Goal: Task Accomplishment & Management: Complete application form

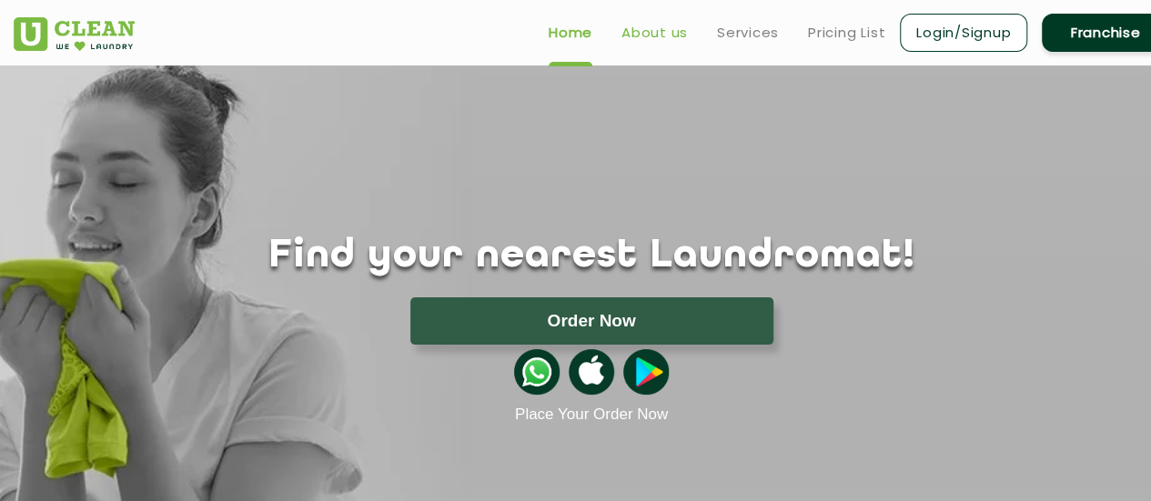
click at [651, 33] on link "About us" at bounding box center [654, 33] width 66 height 22
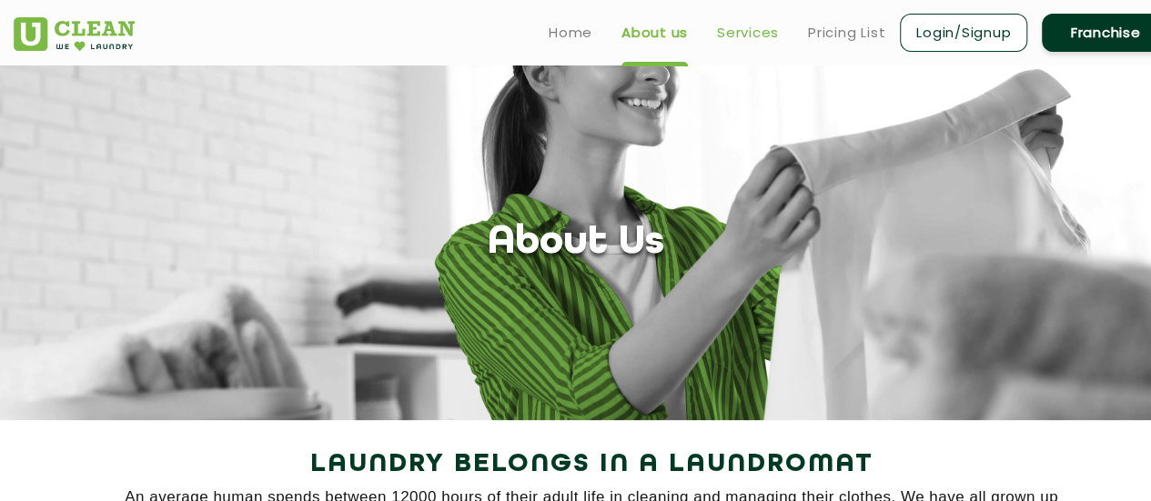
click at [751, 30] on link "Services" at bounding box center [748, 33] width 62 height 22
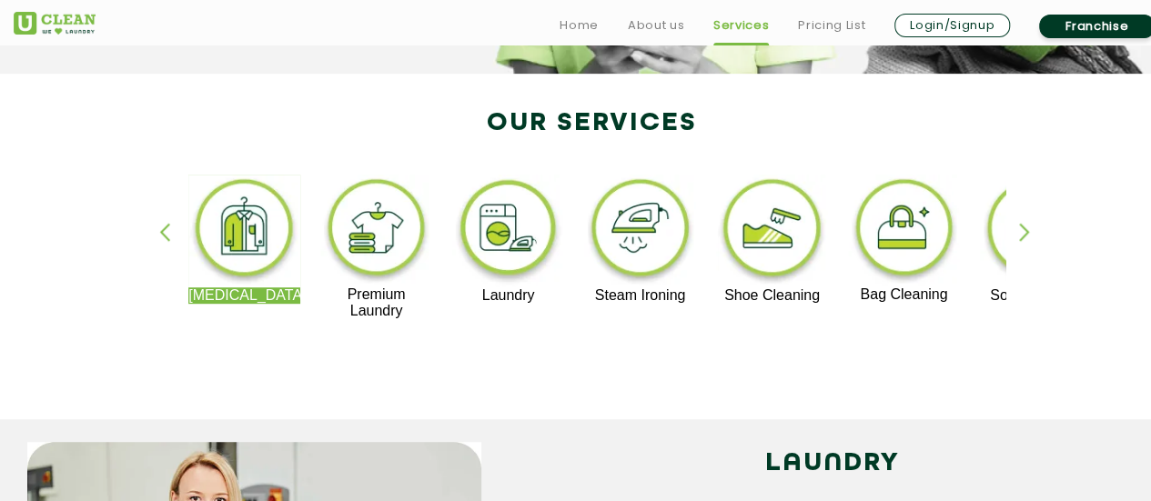
scroll to position [364, 0]
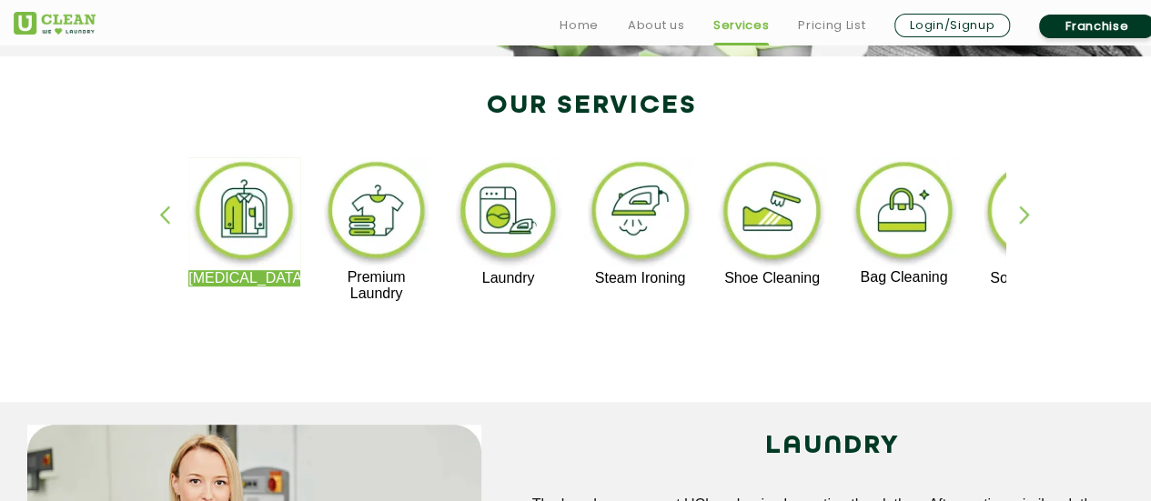
click at [1031, 211] on div "button" at bounding box center [1032, 231] width 27 height 50
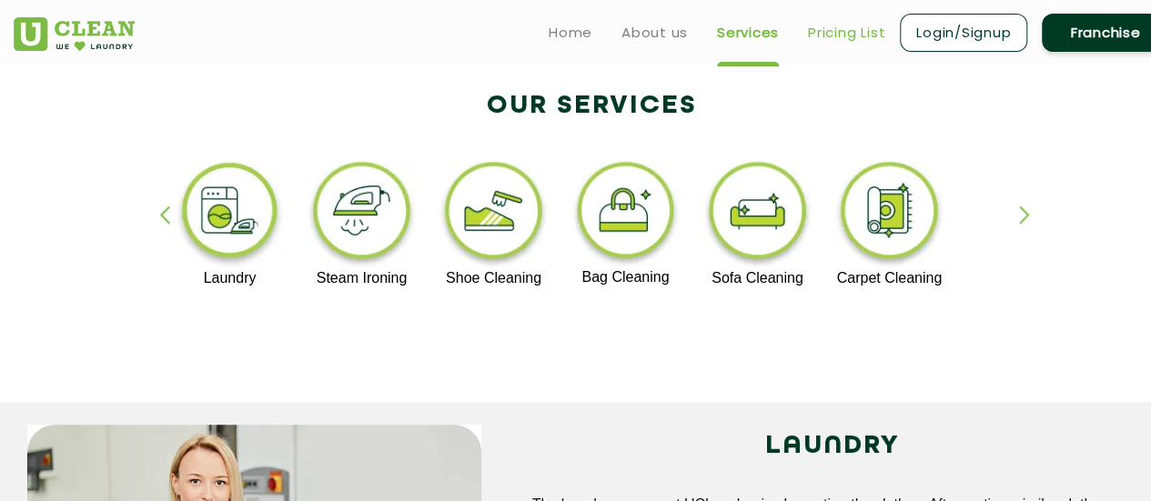
click at [824, 26] on link "Pricing List" at bounding box center [846, 33] width 77 height 22
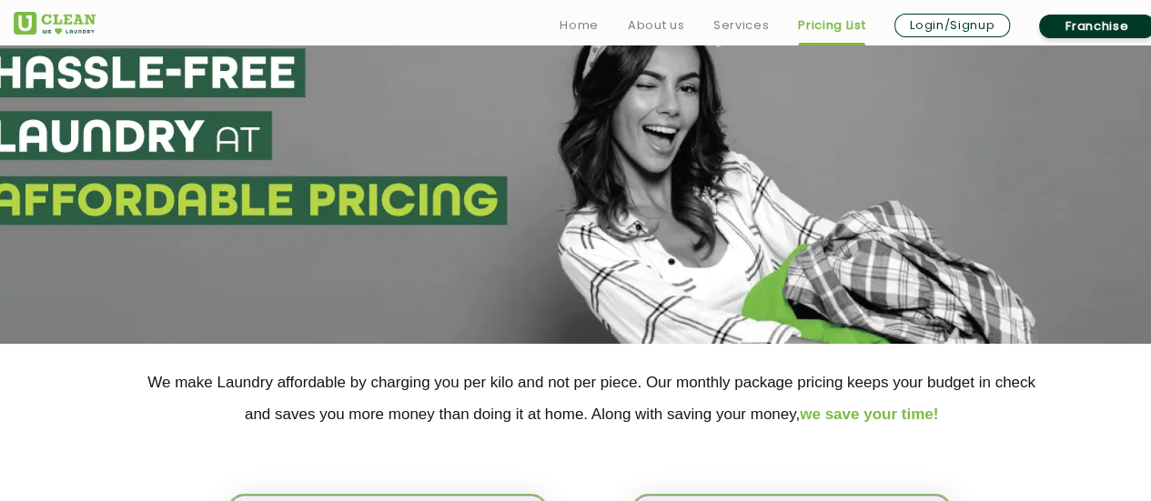
scroll to position [364, 0]
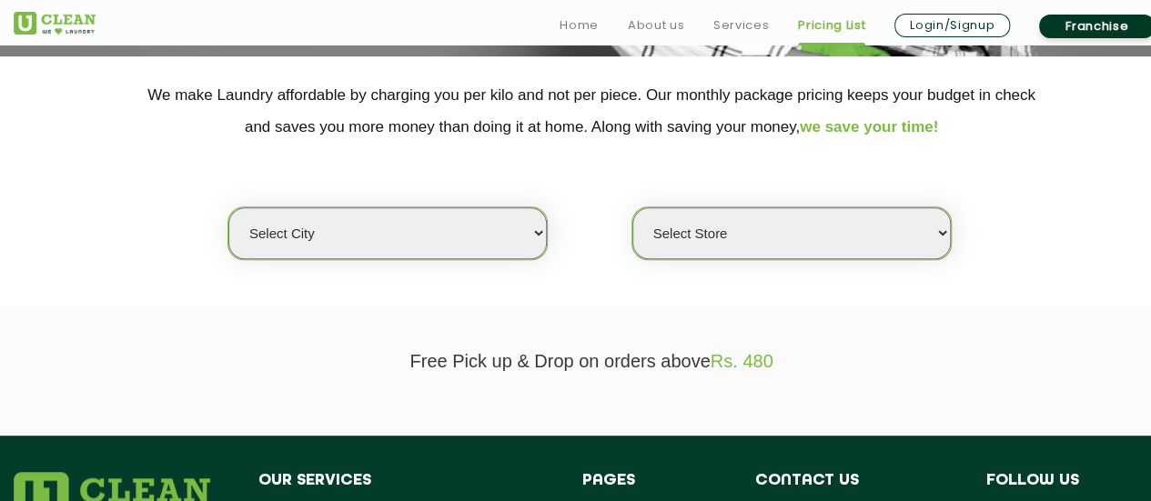
click at [486, 239] on select "Select city [GEOGRAPHIC_DATA] [GEOGRAPHIC_DATA] [GEOGRAPHIC_DATA] [GEOGRAPHIC_D…" at bounding box center [387, 233] width 318 height 52
select select "2"
click at [228, 207] on select "Select city [GEOGRAPHIC_DATA] [GEOGRAPHIC_DATA] [GEOGRAPHIC_DATA] [GEOGRAPHIC_D…" at bounding box center [387, 233] width 318 height 52
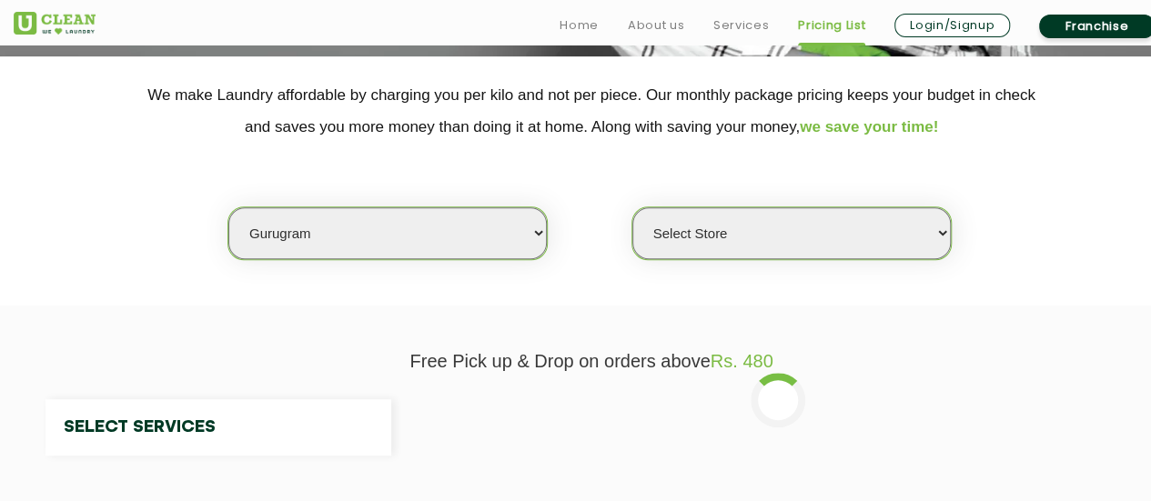
select select "0"
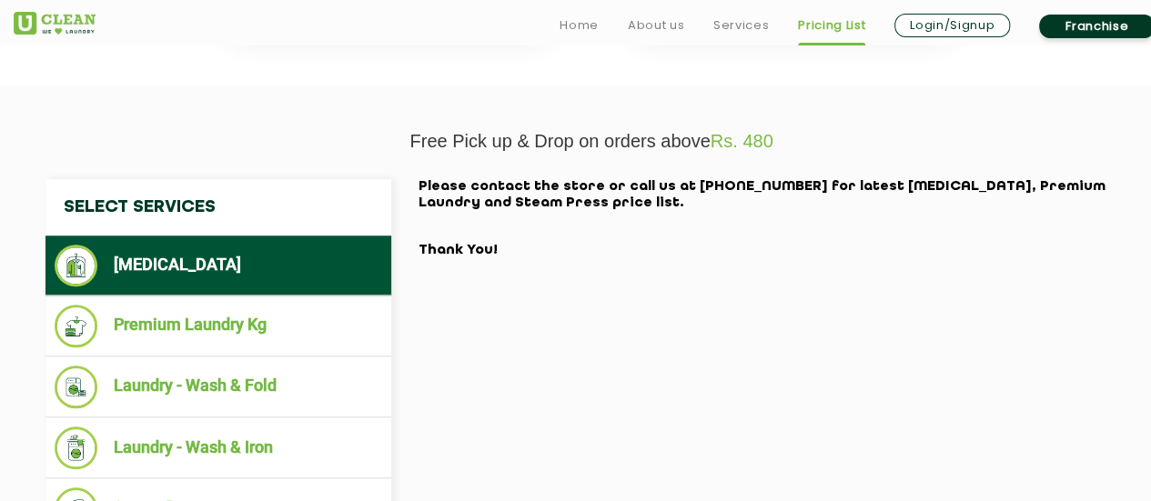
scroll to position [637, 0]
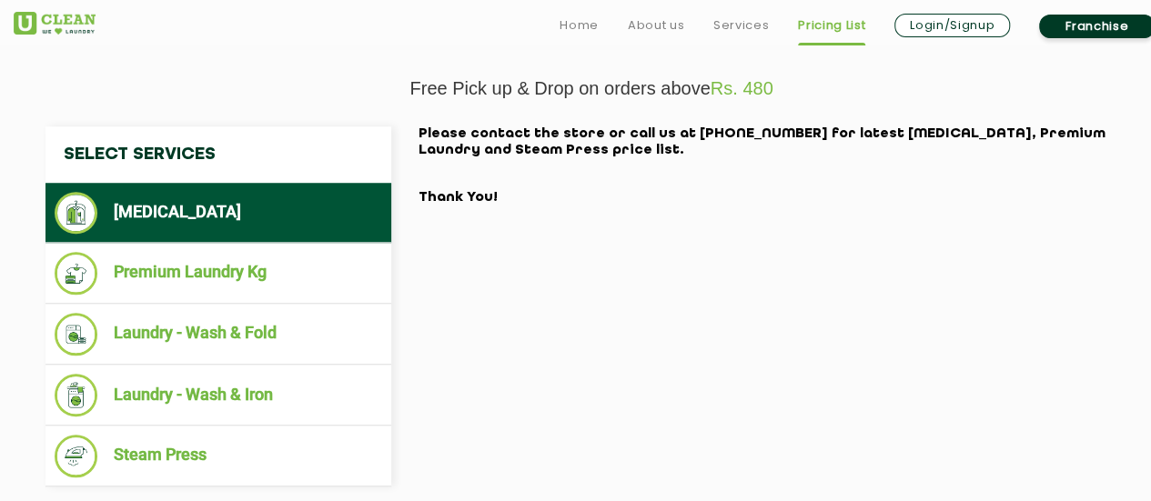
click at [176, 217] on li "[MEDICAL_DATA]" at bounding box center [218, 213] width 327 height 42
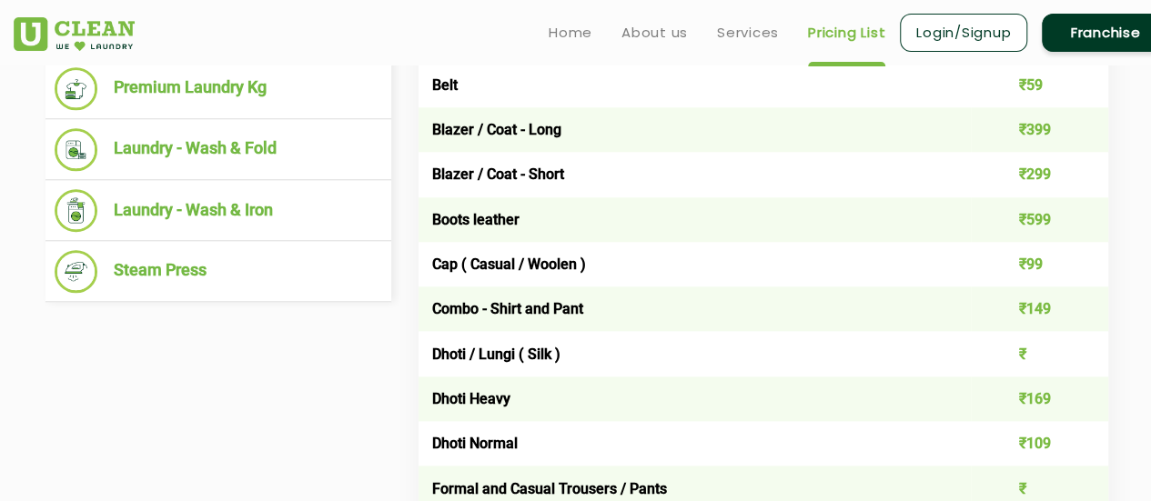
scroll to position [728, 0]
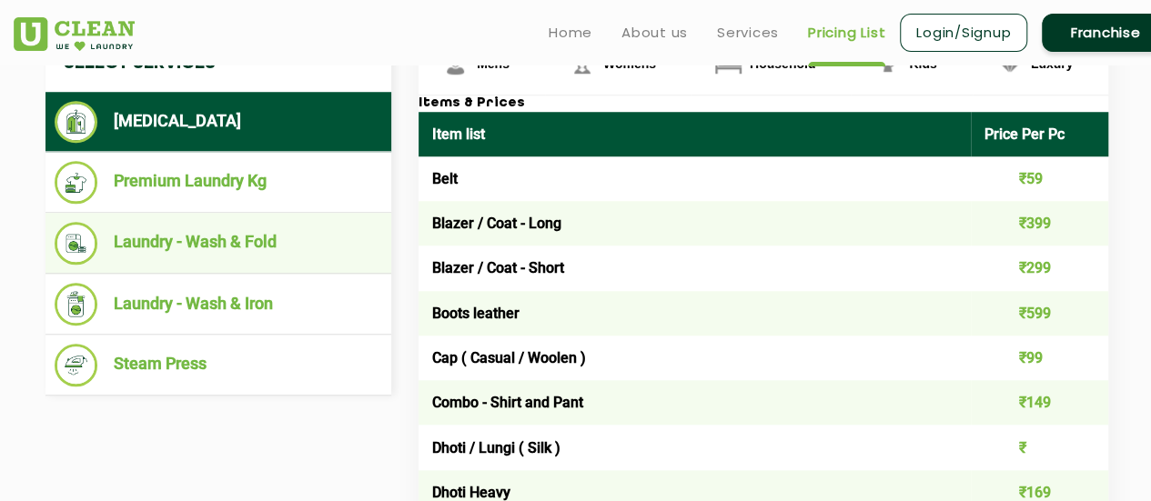
click at [271, 265] on li "Laundry - Wash & Fold" at bounding box center [218, 243] width 327 height 43
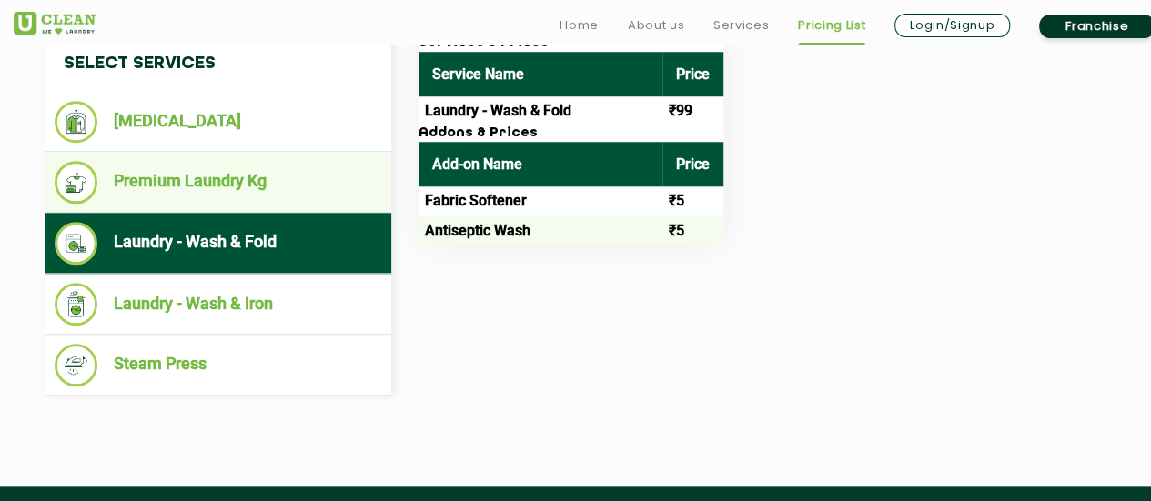
click at [268, 204] on li "Premium Laundry Kg" at bounding box center [218, 182] width 327 height 43
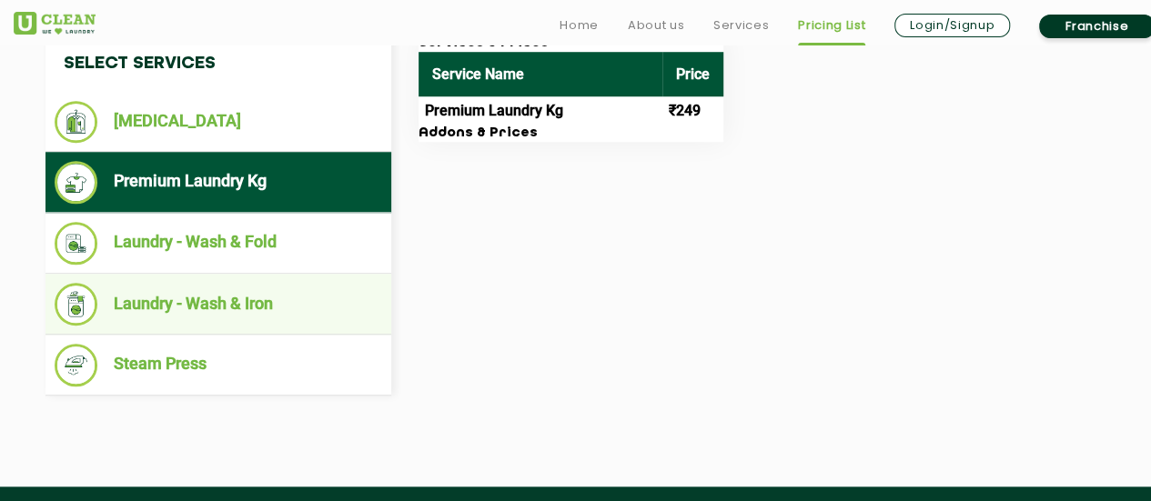
click at [277, 326] on li "Laundry - Wash & Iron" at bounding box center [218, 304] width 327 height 43
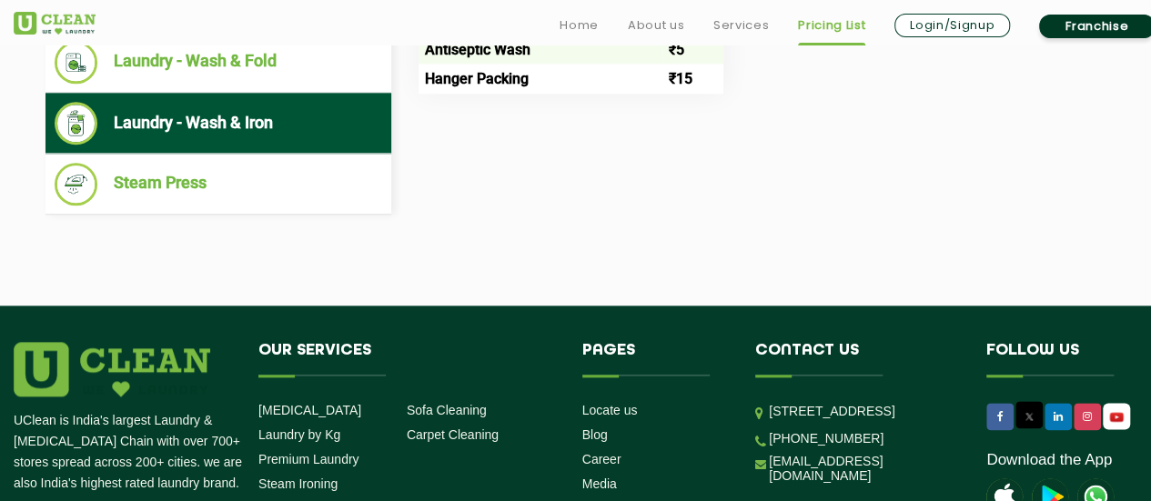
scroll to position [910, 0]
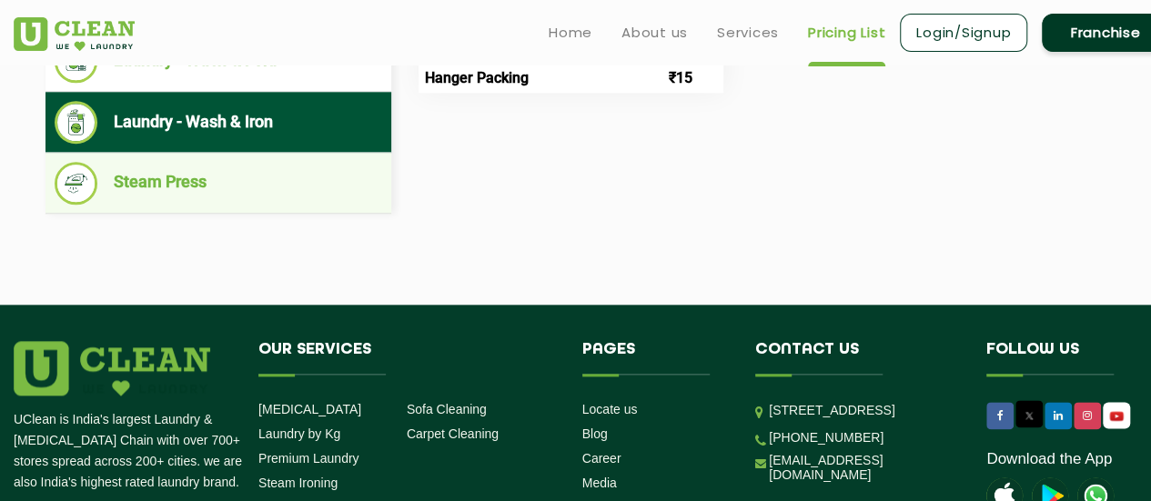
click at [267, 214] on ul "Steam Press" at bounding box center [218, 183] width 346 height 61
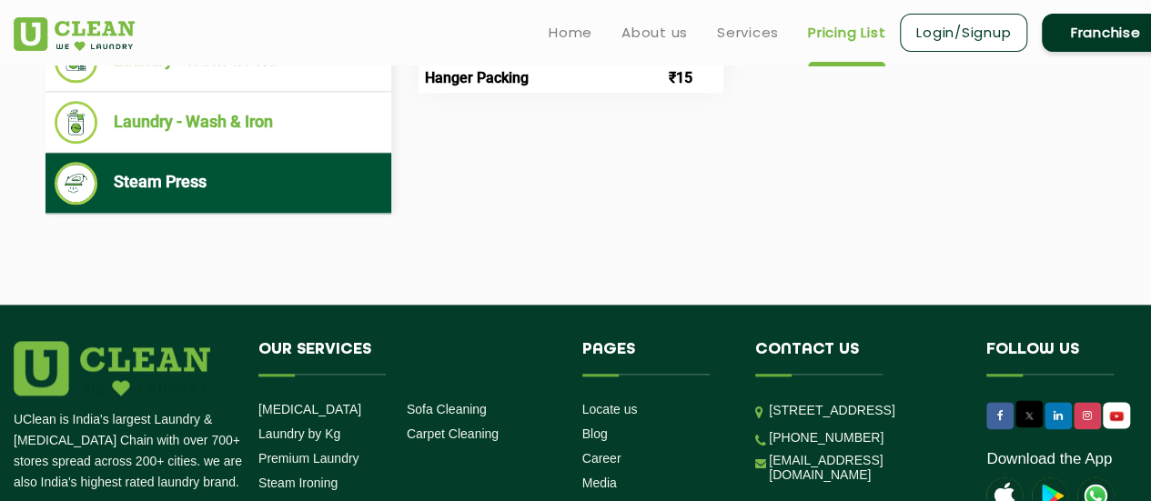
scroll to position [637, 0]
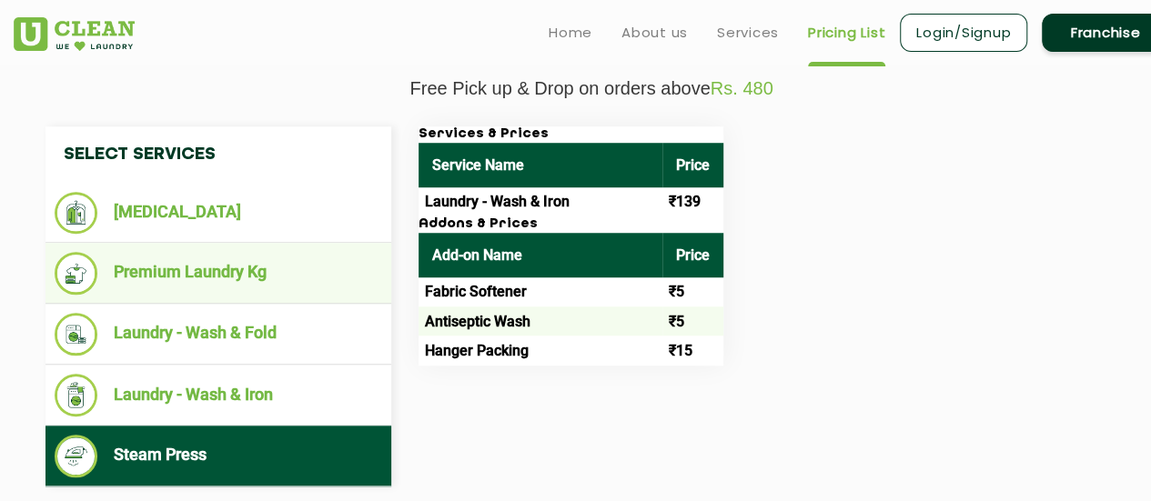
click at [216, 293] on li "Premium Laundry Kg" at bounding box center [218, 273] width 327 height 43
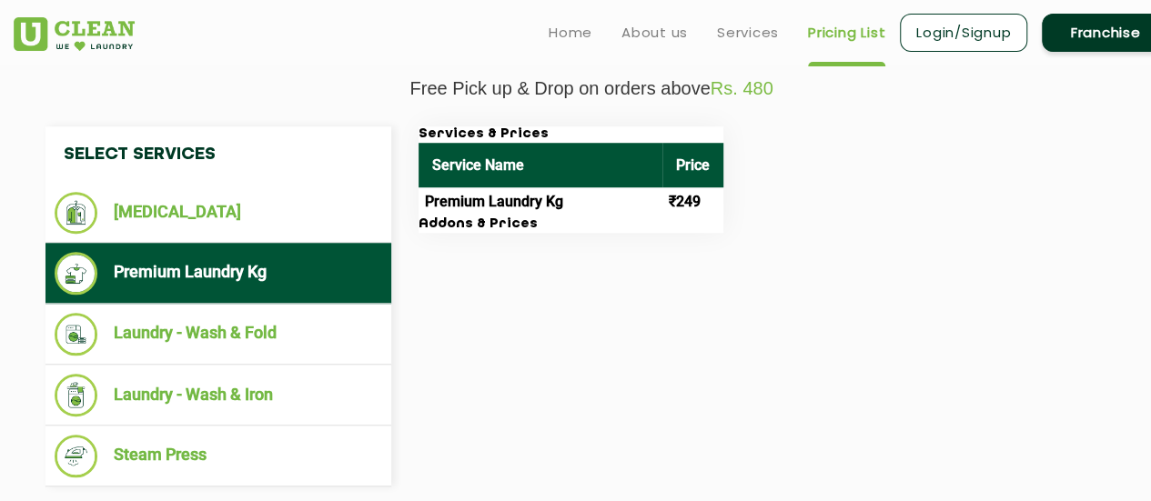
click at [550, 348] on div "Select Services [MEDICAL_DATA] Premium Laundry Kg Laundry - Wash & Fold Laundry…" at bounding box center [591, 306] width 1119 height 360
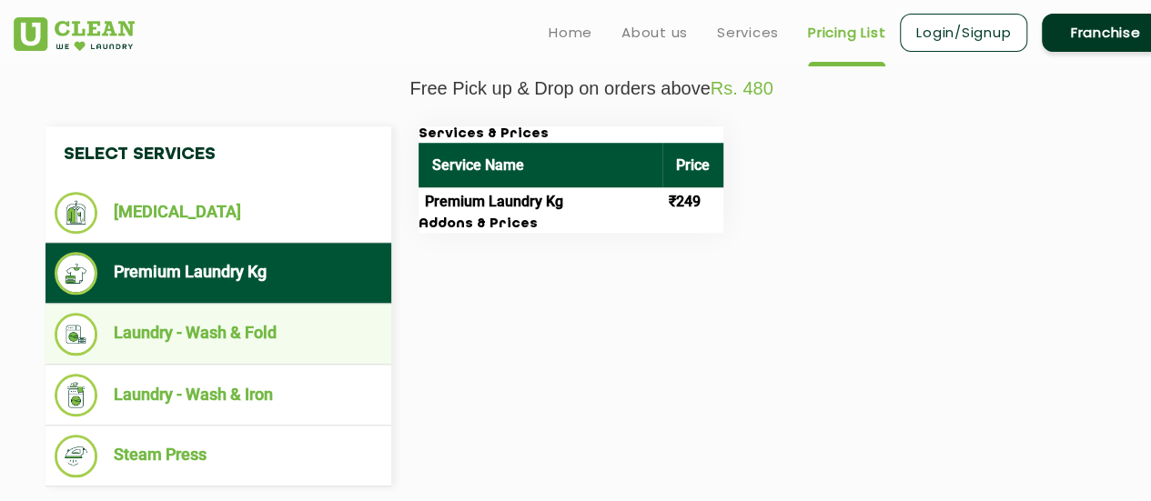
click at [283, 356] on li "Laundry - Wash & Fold" at bounding box center [218, 334] width 327 height 43
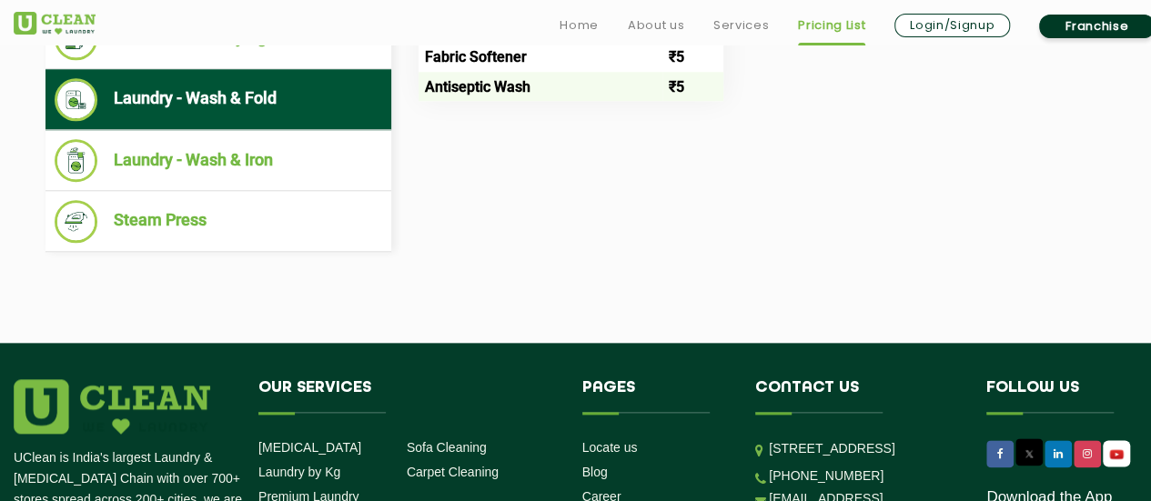
scroll to position [910, 0]
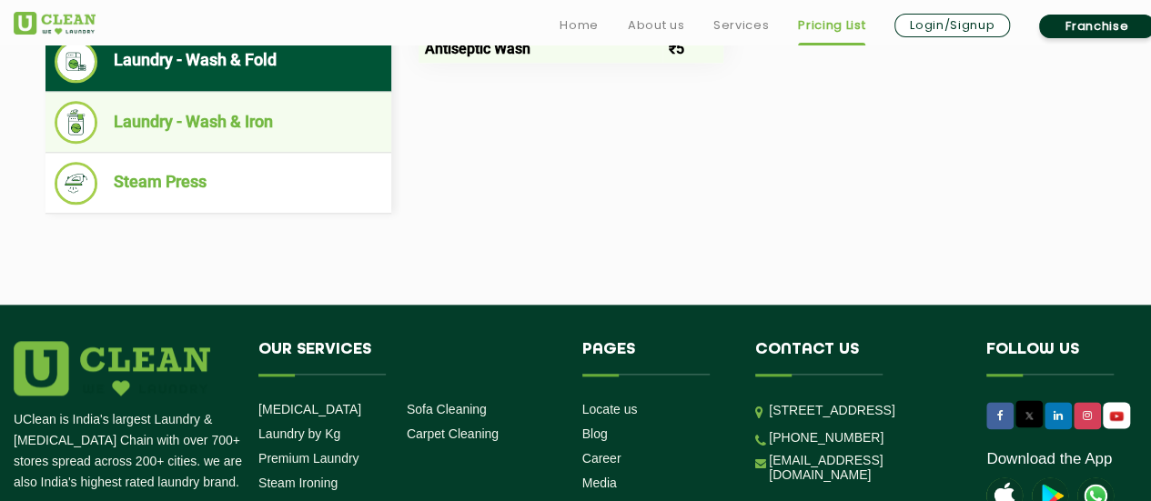
click at [321, 144] on li "Laundry - Wash & Iron" at bounding box center [218, 122] width 327 height 43
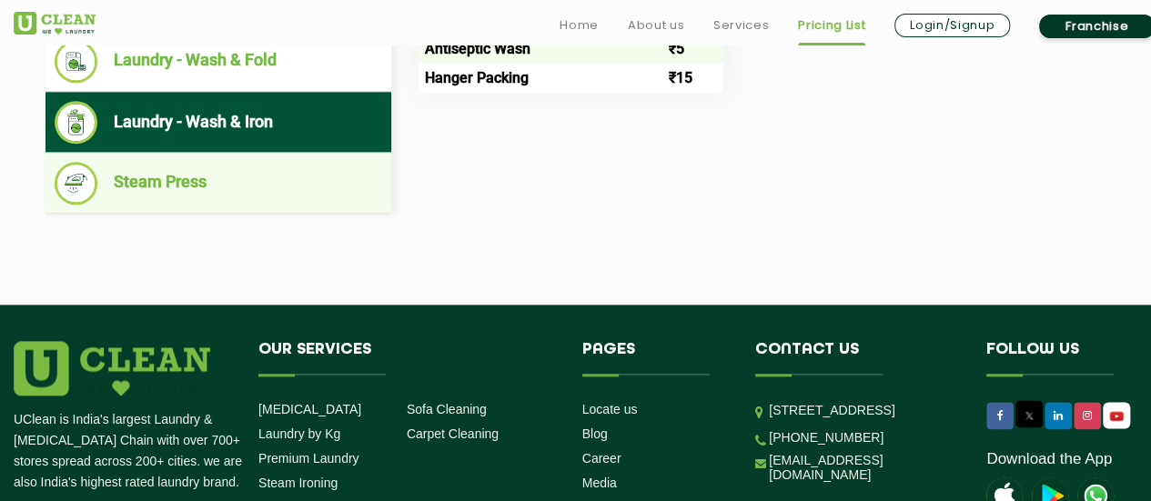
scroll to position [1001, 0]
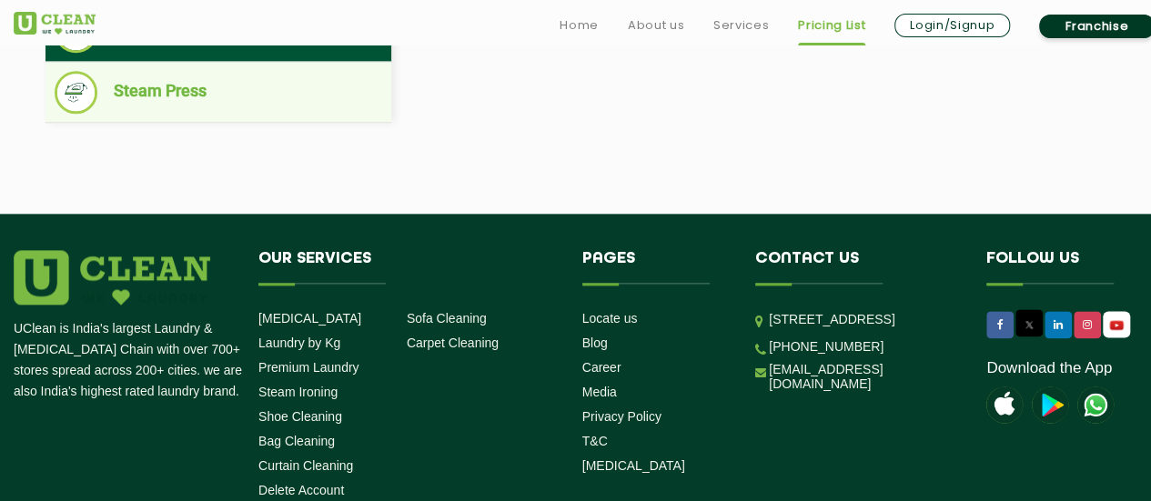
click at [257, 114] on li "Steam Press" at bounding box center [218, 92] width 327 height 43
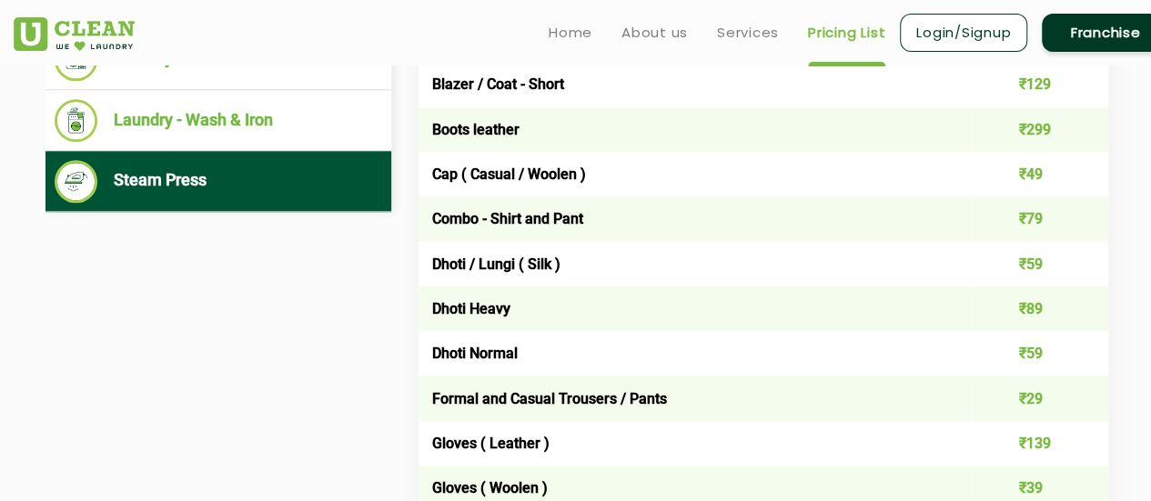
scroll to position [910, 0]
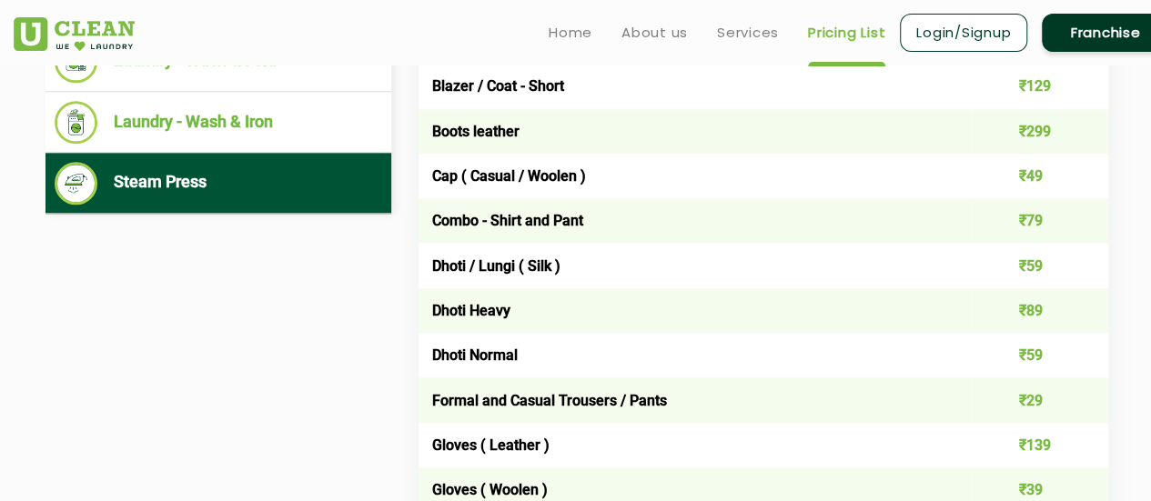
click at [940, 32] on link "Login/Signup" at bounding box center [963, 33] width 127 height 38
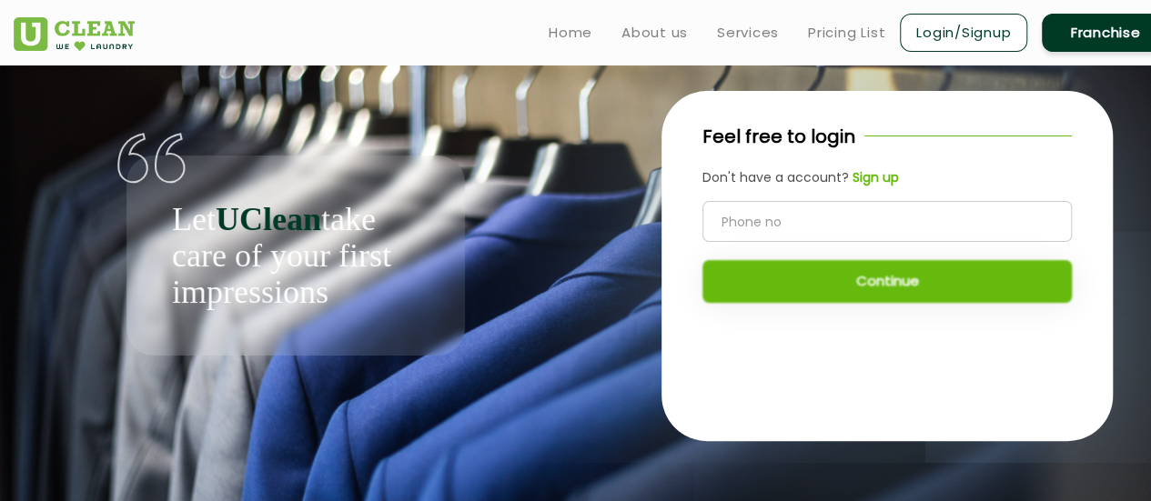
click at [791, 222] on input "tel" at bounding box center [886, 221] width 369 height 41
type input "9810346362"
click at [822, 290] on button "Continue" at bounding box center [886, 281] width 369 height 43
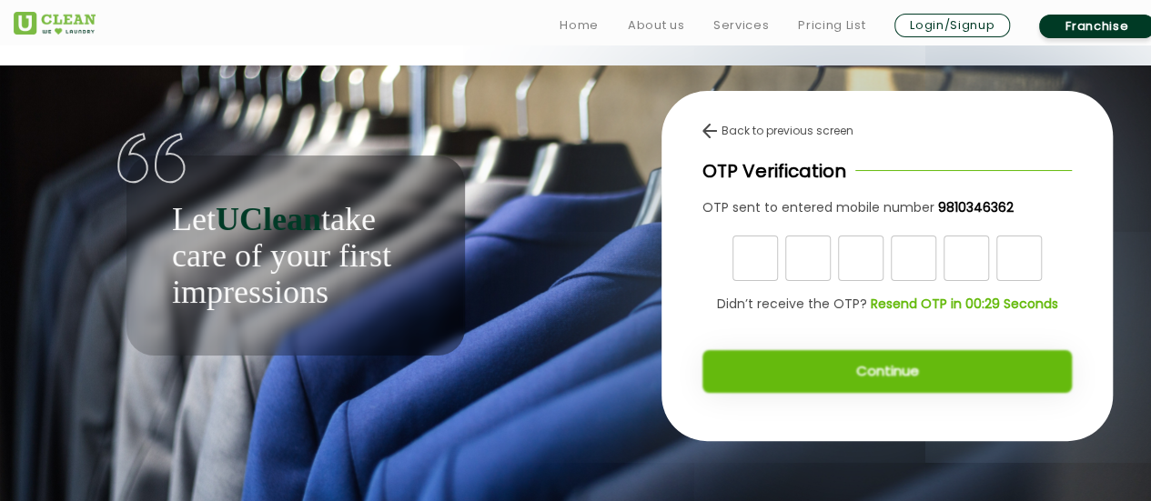
scroll to position [7, 0]
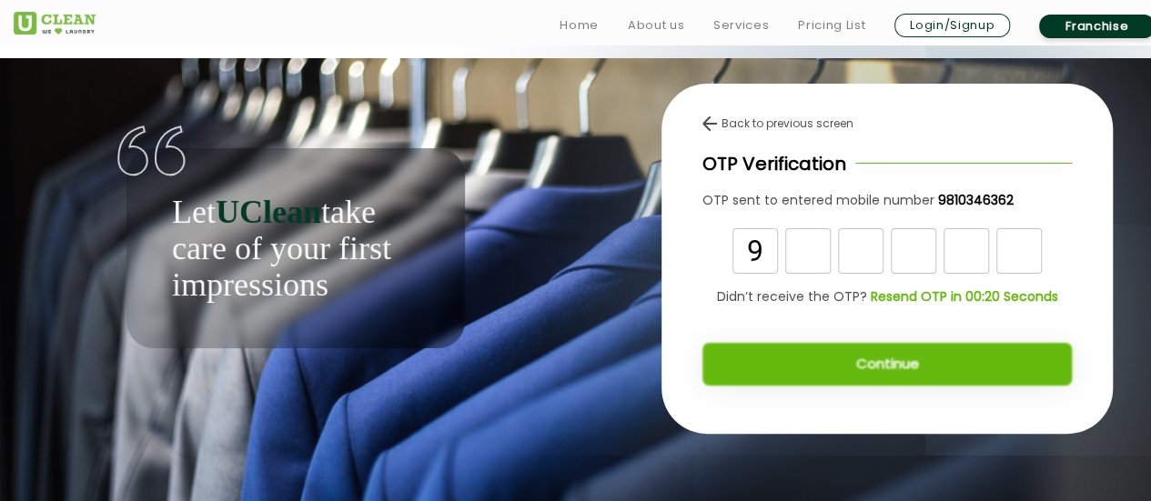
type input "9"
type input "1"
type input "8"
type input "6"
type input "1"
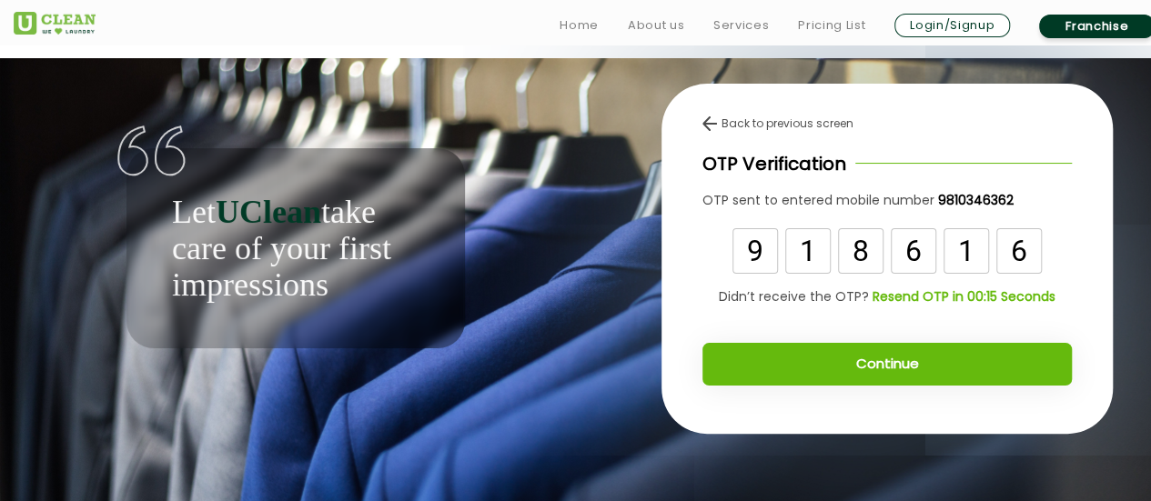
type input "6"
click at [877, 352] on button "Continue" at bounding box center [886, 364] width 369 height 43
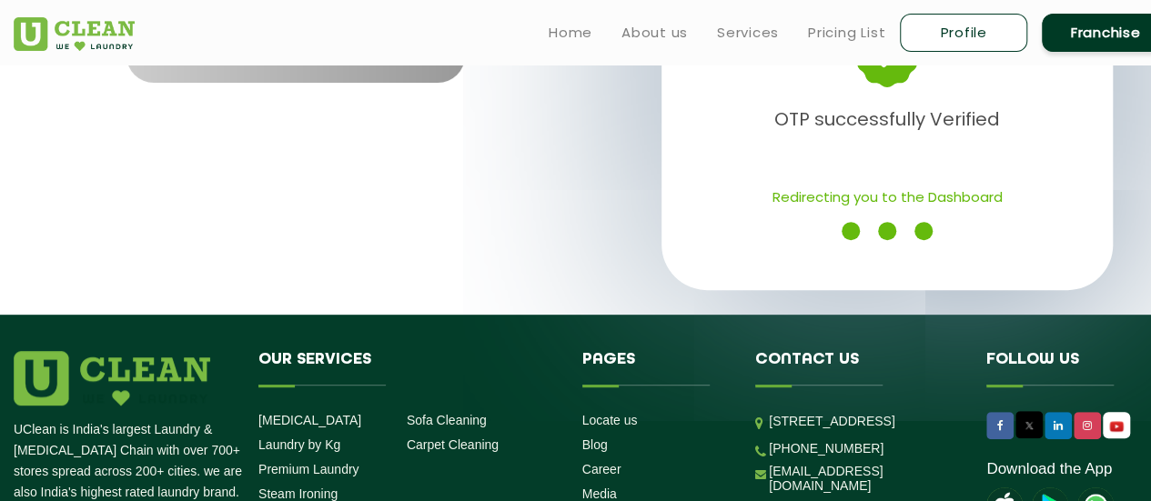
scroll to position [249, 0]
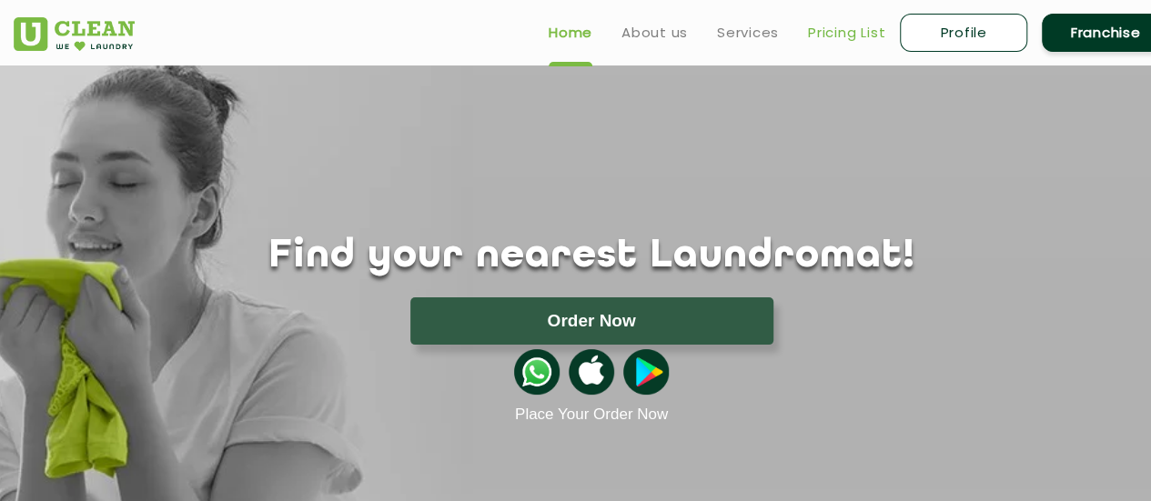
click at [850, 30] on link "Pricing List" at bounding box center [846, 33] width 77 height 22
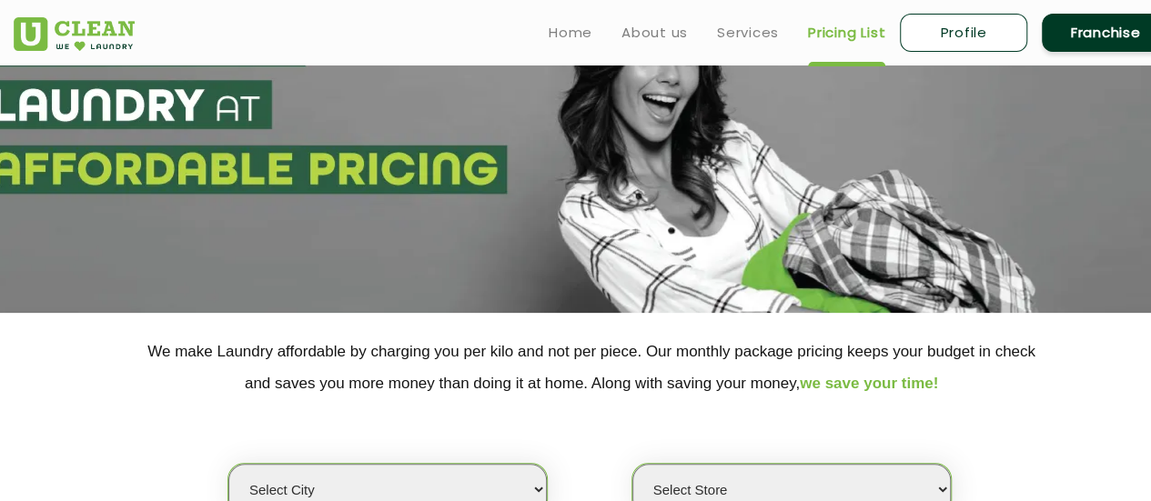
scroll to position [273, 0]
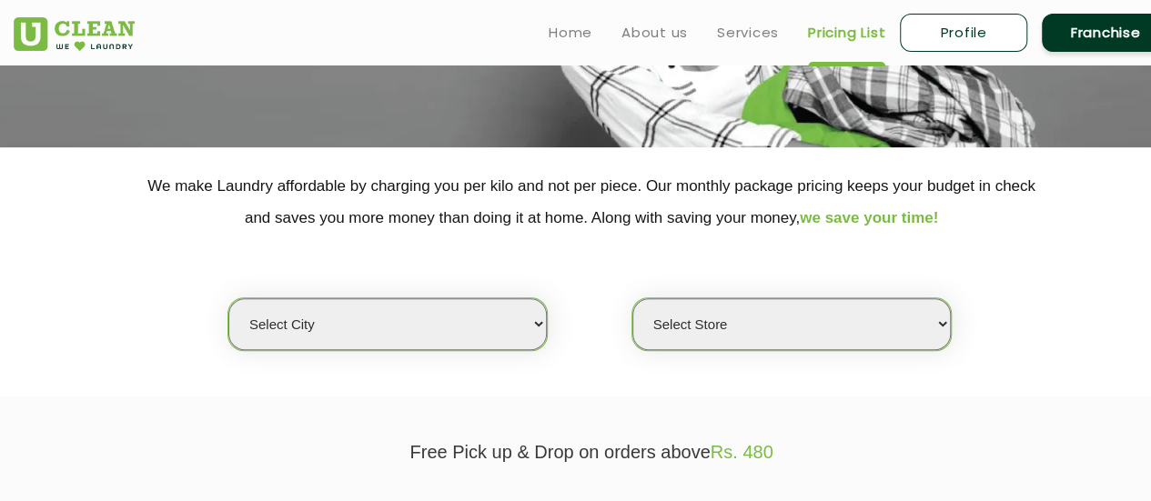
click at [504, 325] on select "Select city [GEOGRAPHIC_DATA] [GEOGRAPHIC_DATA] [GEOGRAPHIC_DATA] [GEOGRAPHIC_D…" at bounding box center [387, 324] width 318 height 52
select select "2"
click at [228, 298] on select "Select city [GEOGRAPHIC_DATA] [GEOGRAPHIC_DATA] [GEOGRAPHIC_DATA] [GEOGRAPHIC_D…" at bounding box center [387, 324] width 318 height 52
select select "0"
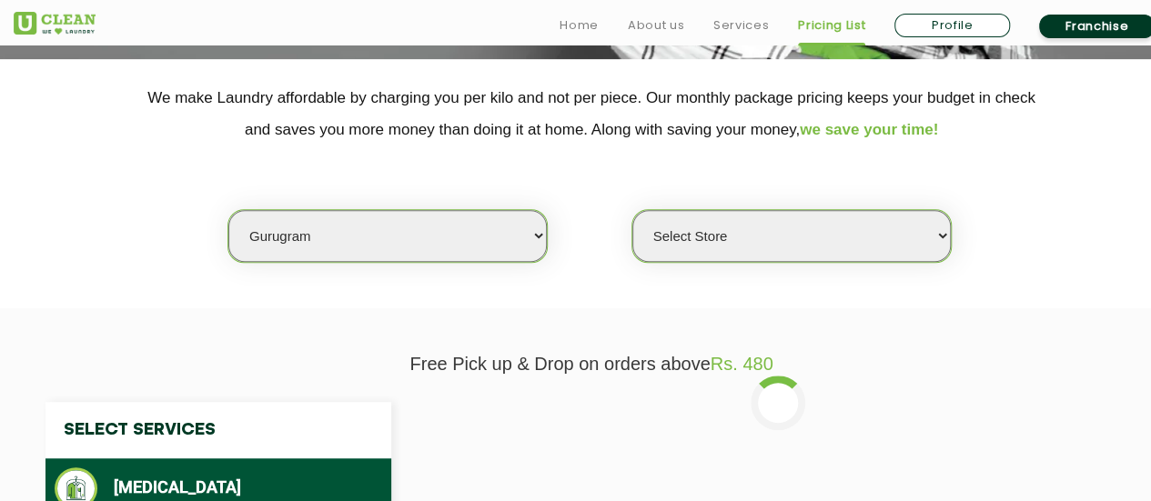
scroll to position [546, 0]
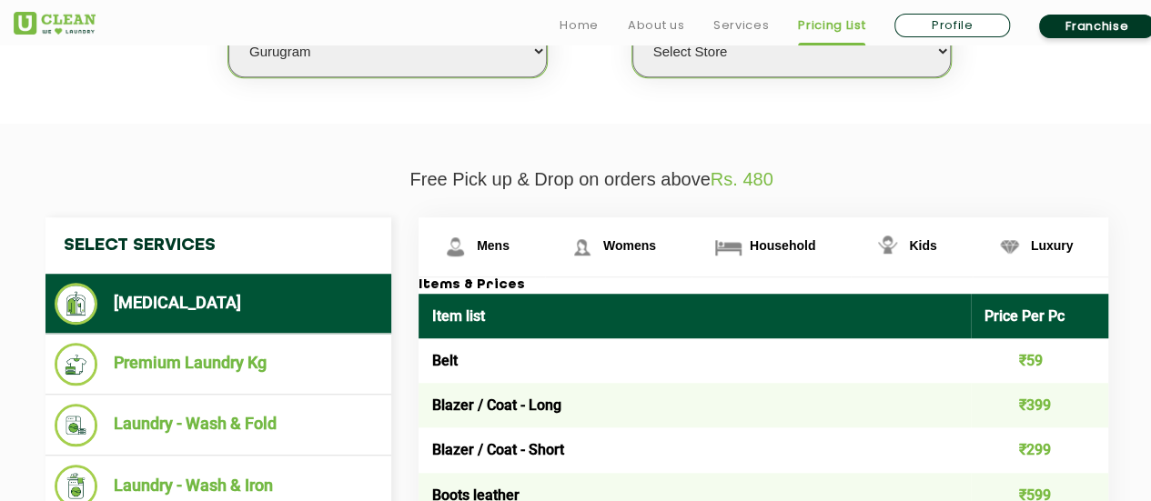
click at [699, 54] on select "Select Store UClean Sector 47 UClean Gurgaon Sector 66 UClean Sun City Gurgaon …" at bounding box center [791, 51] width 318 height 52
click at [488, 241] on span "Mens" at bounding box center [493, 245] width 33 height 15
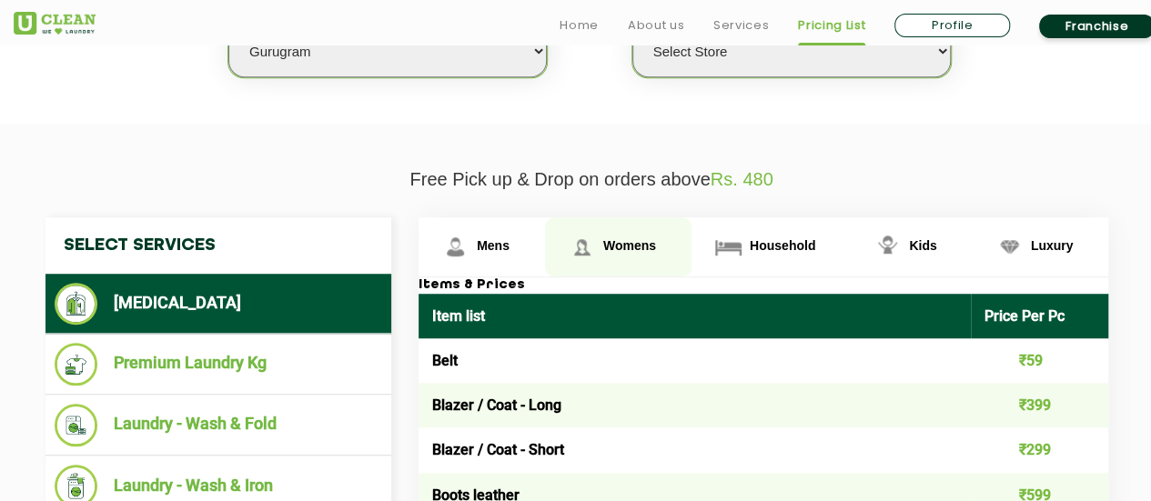
click at [628, 241] on span "Womens" at bounding box center [629, 245] width 53 height 15
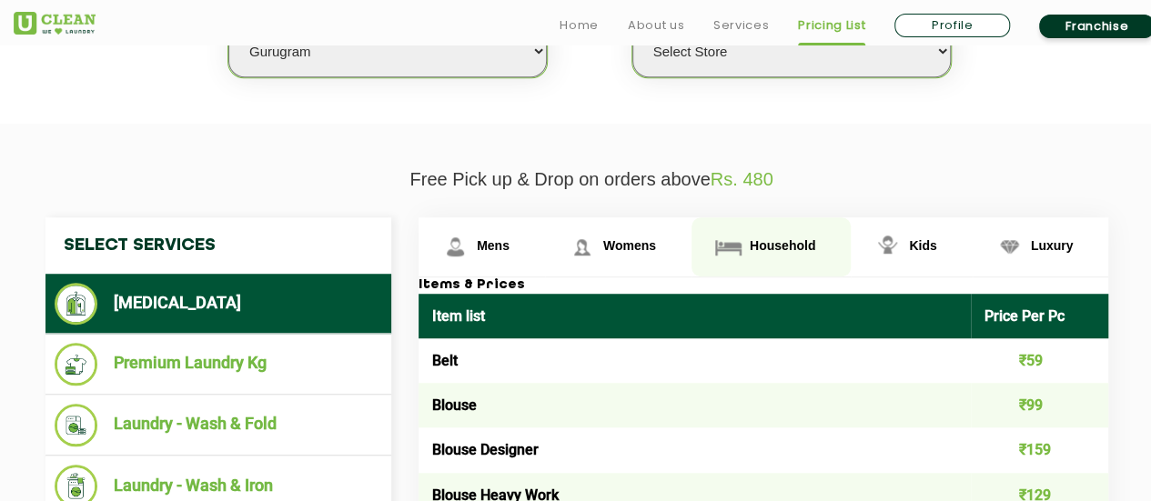
click at [745, 238] on link "Household" at bounding box center [770, 246] width 159 height 59
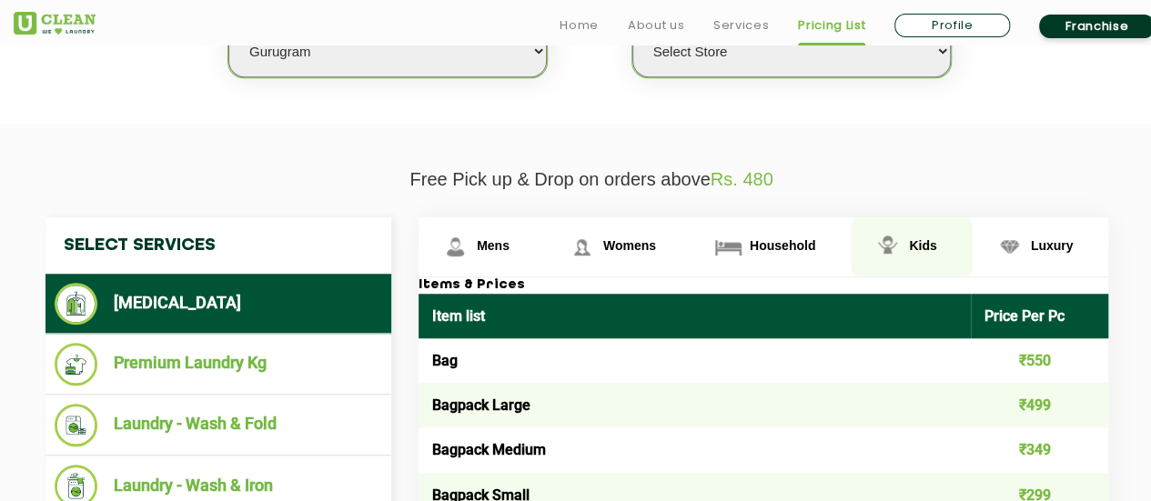
click at [899, 248] on img at bounding box center [887, 247] width 32 height 32
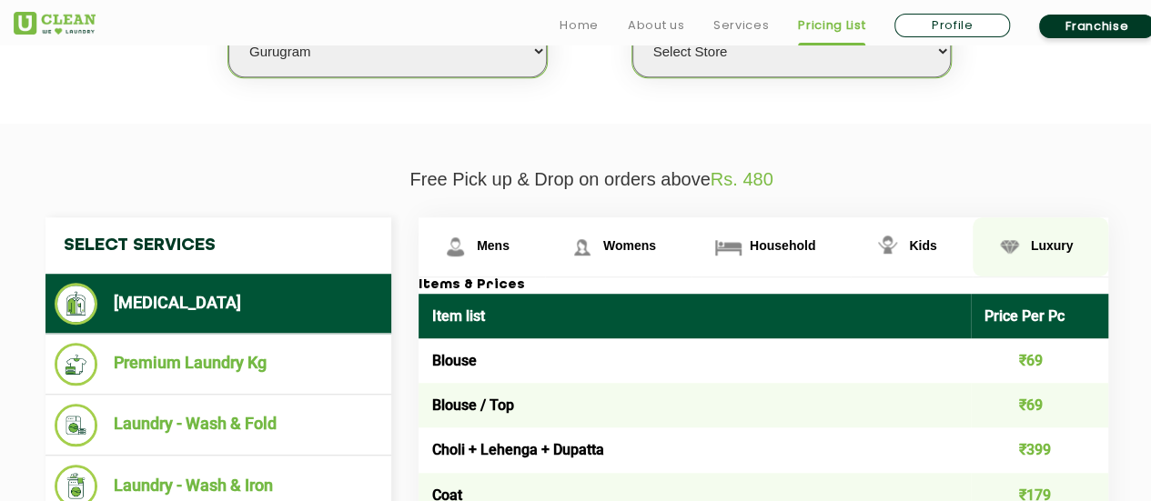
click at [1038, 238] on span "Luxury" at bounding box center [1052, 245] width 43 height 15
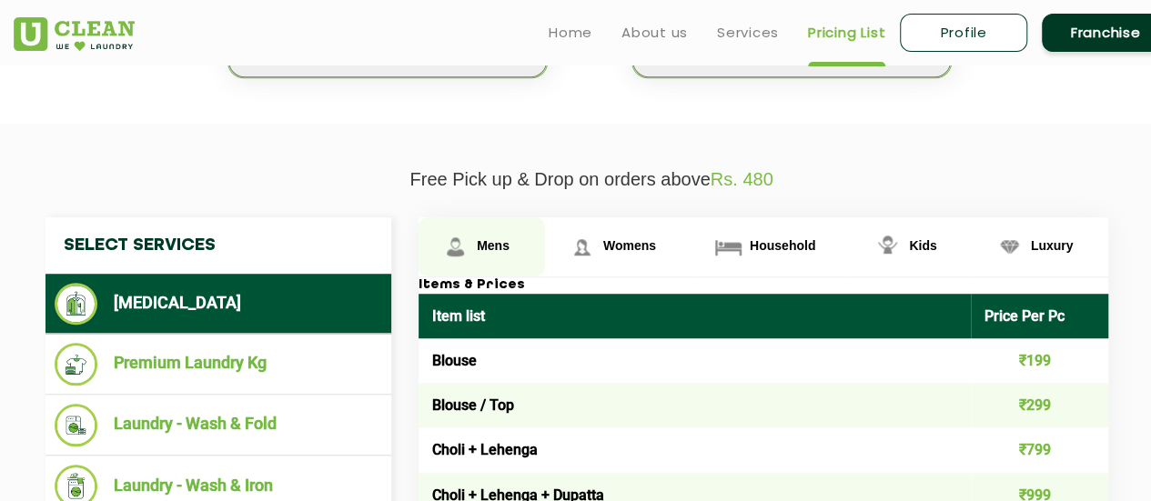
click at [479, 238] on span "Mens" at bounding box center [493, 245] width 33 height 15
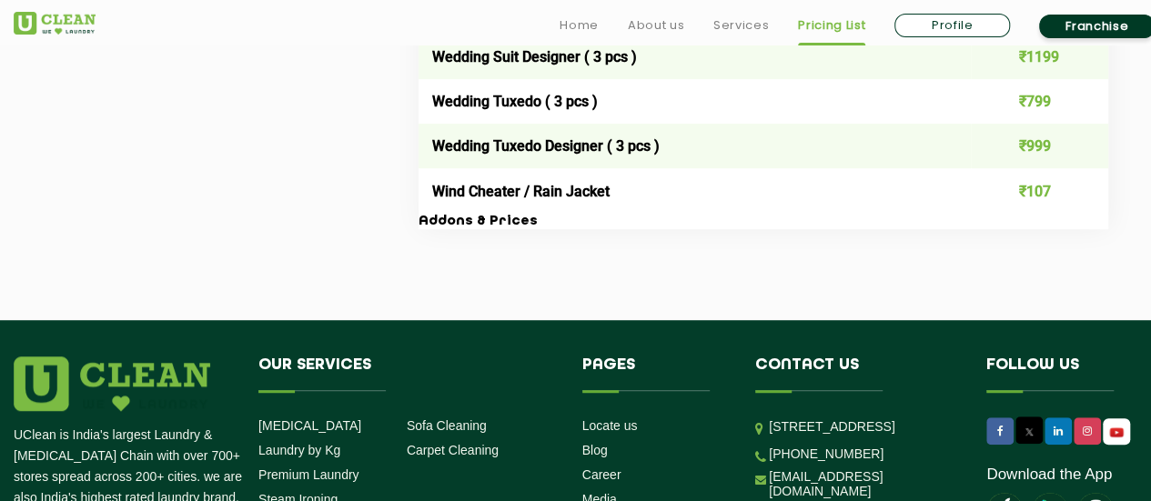
scroll to position [3874, 0]
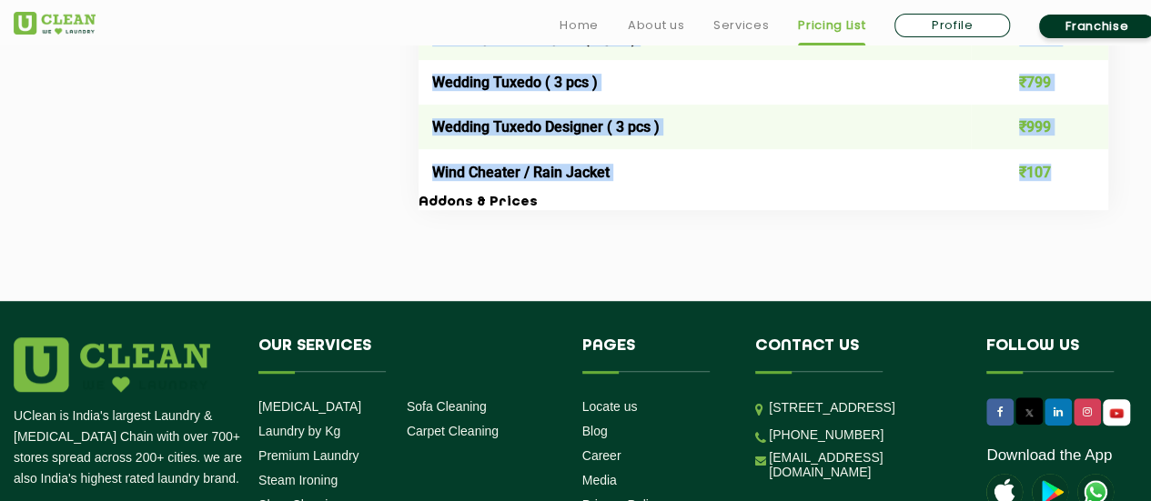
drag, startPoint x: 418, startPoint y: 283, endPoint x: 1080, endPoint y: 192, distance: 667.5
copy div "Items & Prices Item list Price Per Pc Belt ₹59 Blazer / Coat - Long ₹399 Blazer…"
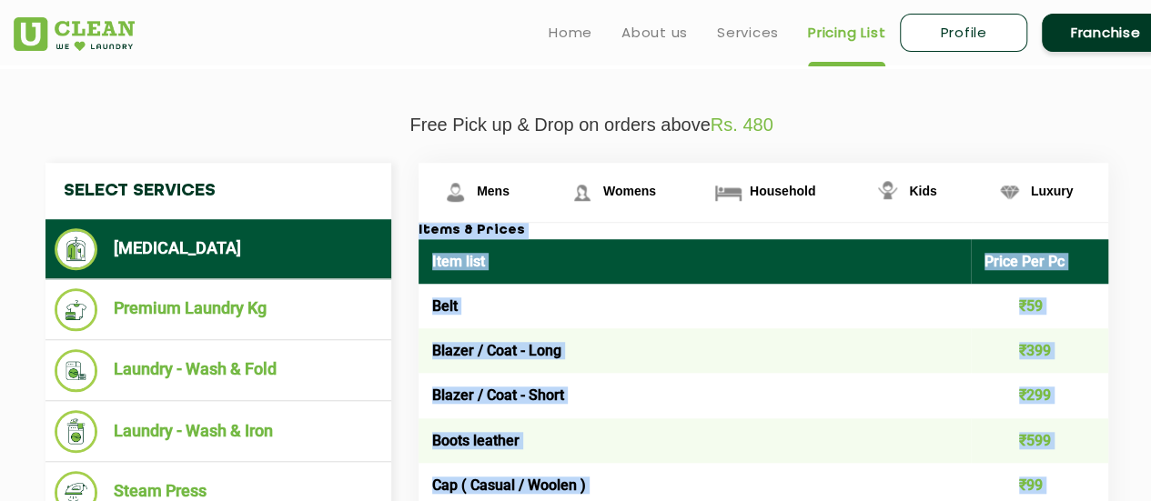
scroll to position [599, 0]
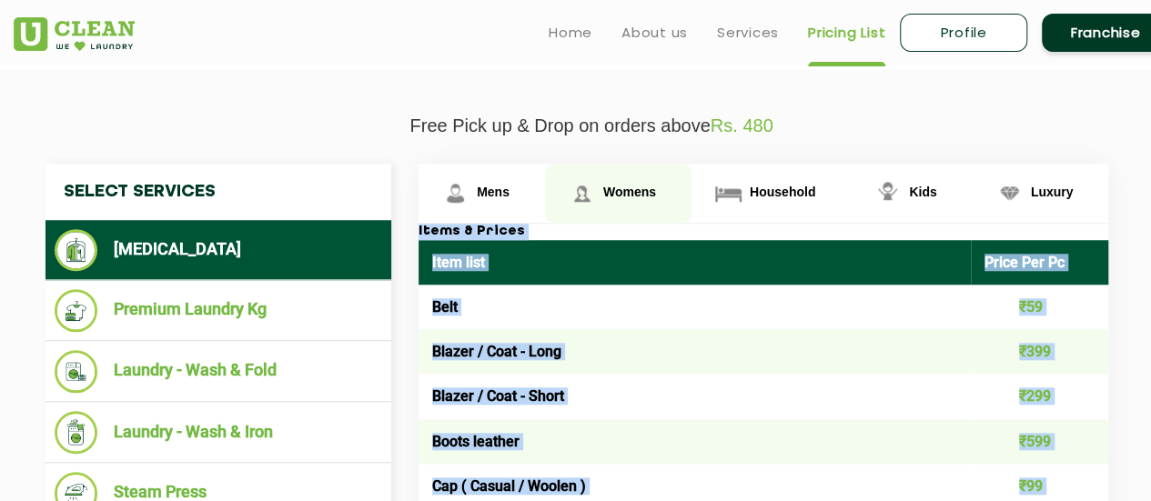
click at [643, 186] on span "Womens" at bounding box center [629, 192] width 53 height 15
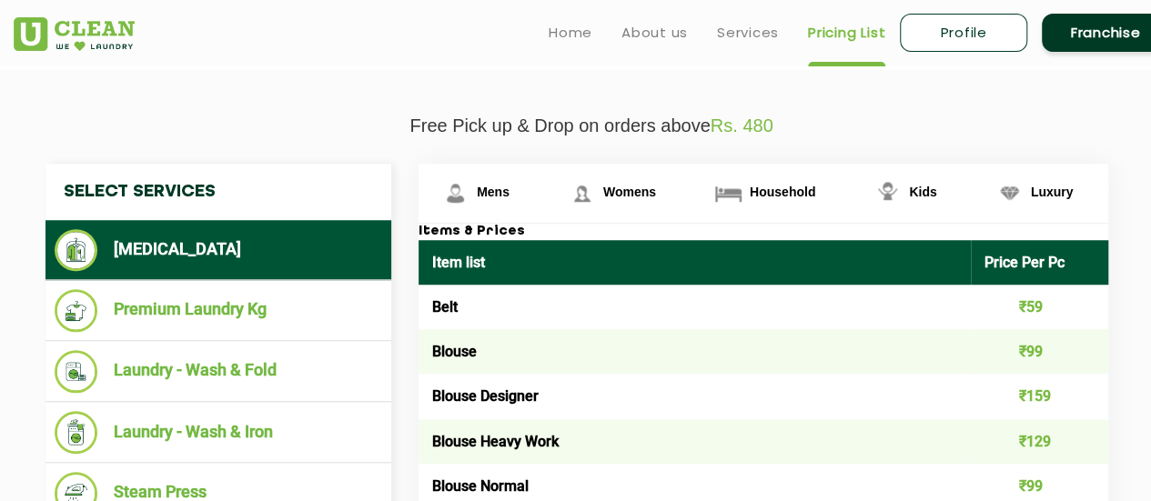
click at [964, 303] on td "Belt" at bounding box center [694, 307] width 552 height 45
drag, startPoint x: 986, startPoint y: 259, endPoint x: 1040, endPoint y: 304, distance: 69.8
click at [569, 297] on td "Belt" at bounding box center [694, 307] width 552 height 45
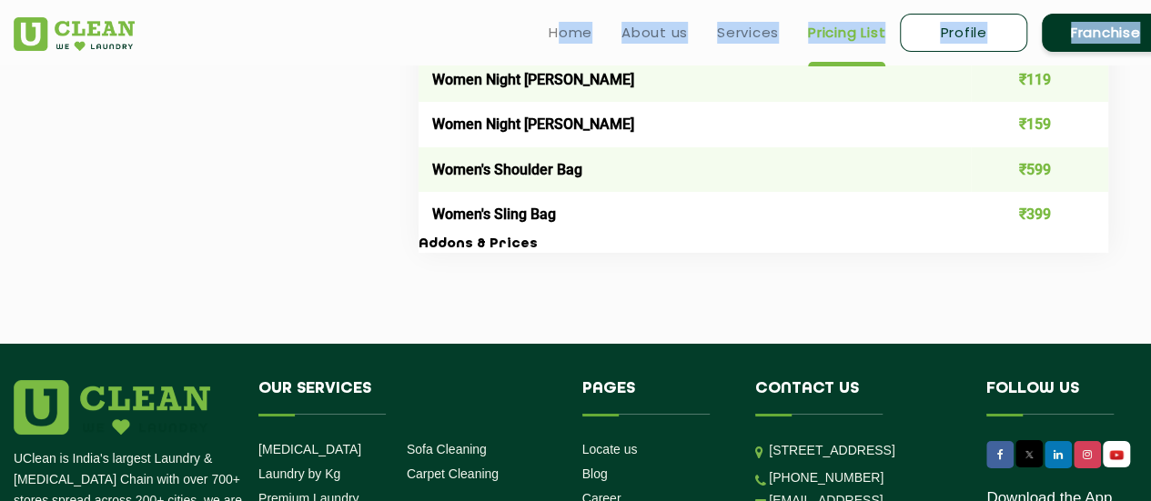
scroll to position [6576, 0]
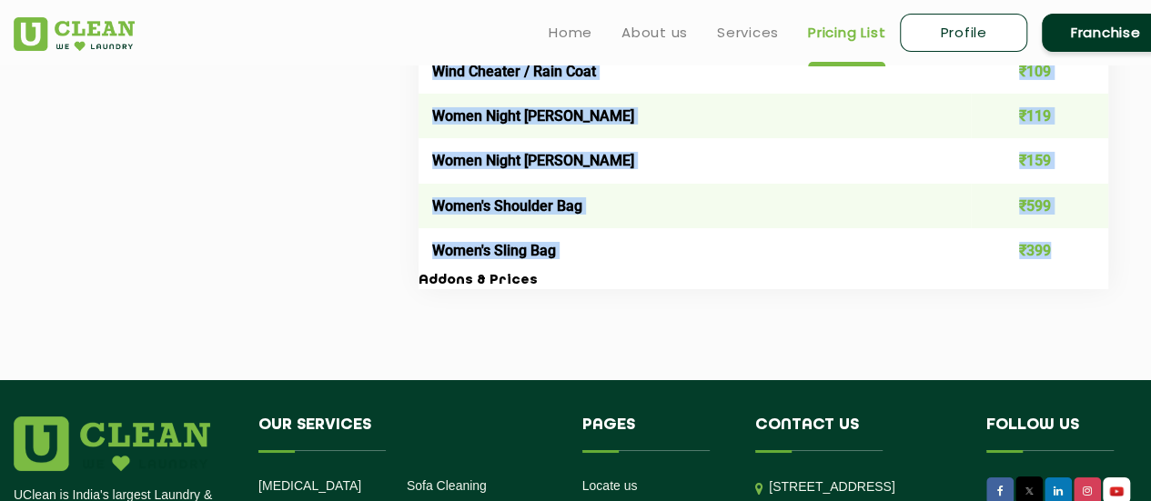
drag, startPoint x: 433, startPoint y: 305, endPoint x: 1063, endPoint y: 292, distance: 630.5
copy tbody "Belt ₹59 Blouse ₹99 Blouse Designer ₹159 Blouse Heavy Work ₹129 Blouse Normal ₹…"
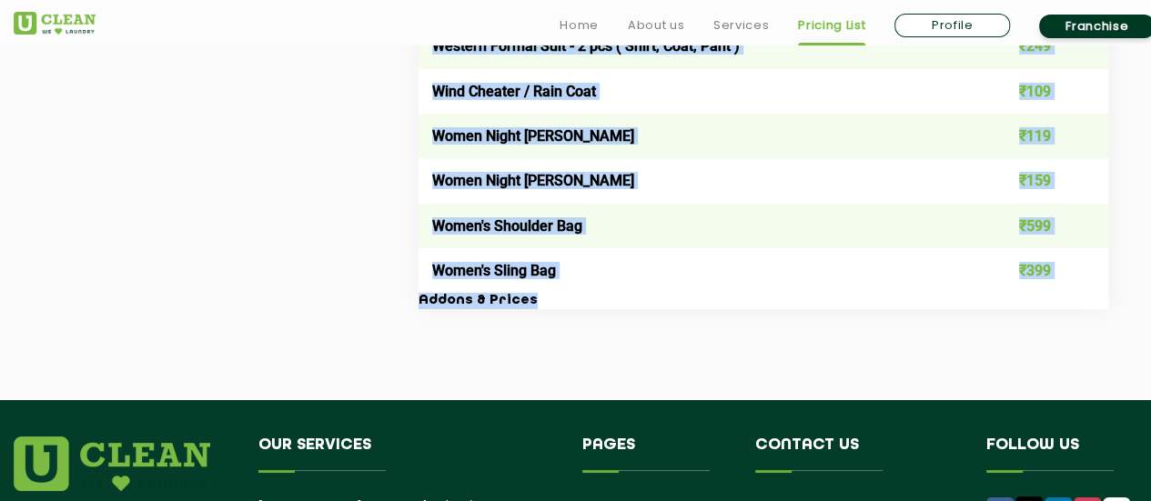
scroll to position [6620, 0]
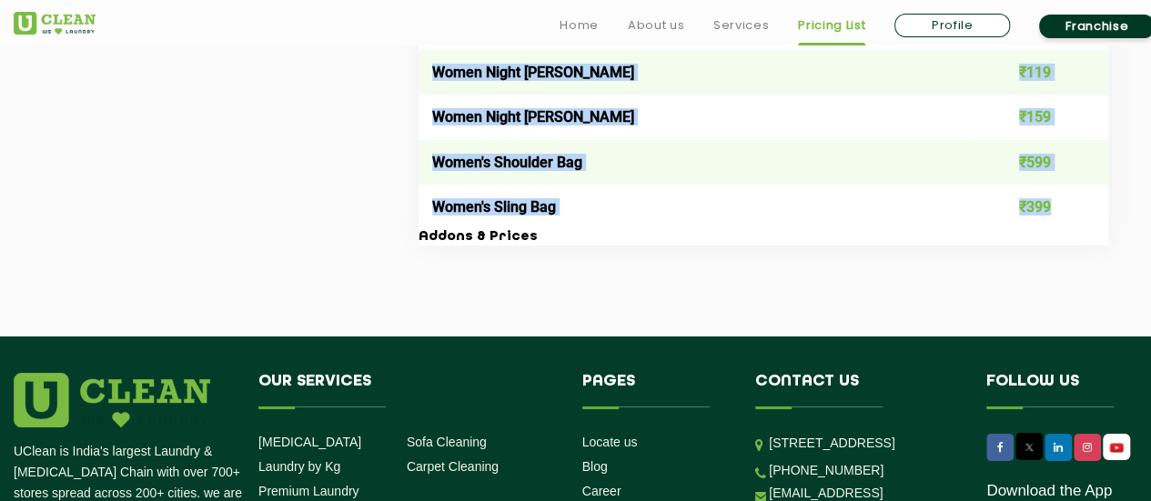
drag, startPoint x: 420, startPoint y: 74, endPoint x: 1074, endPoint y: 245, distance: 676.0
copy div "Items & Prices Item list Price Per Pc Belt ₹59 Blouse ₹99 Blouse Designer ₹159 …"
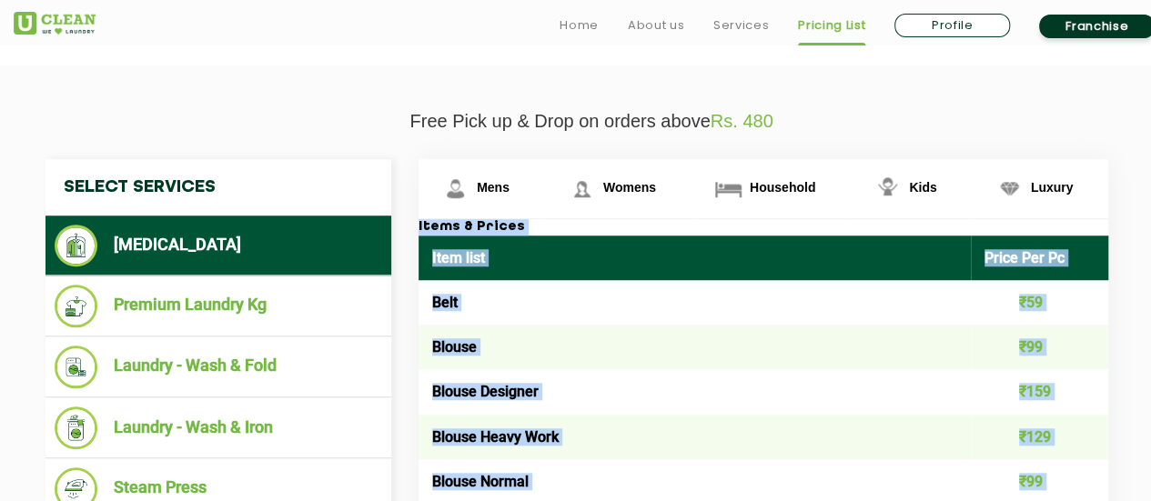
scroll to position [617, 0]
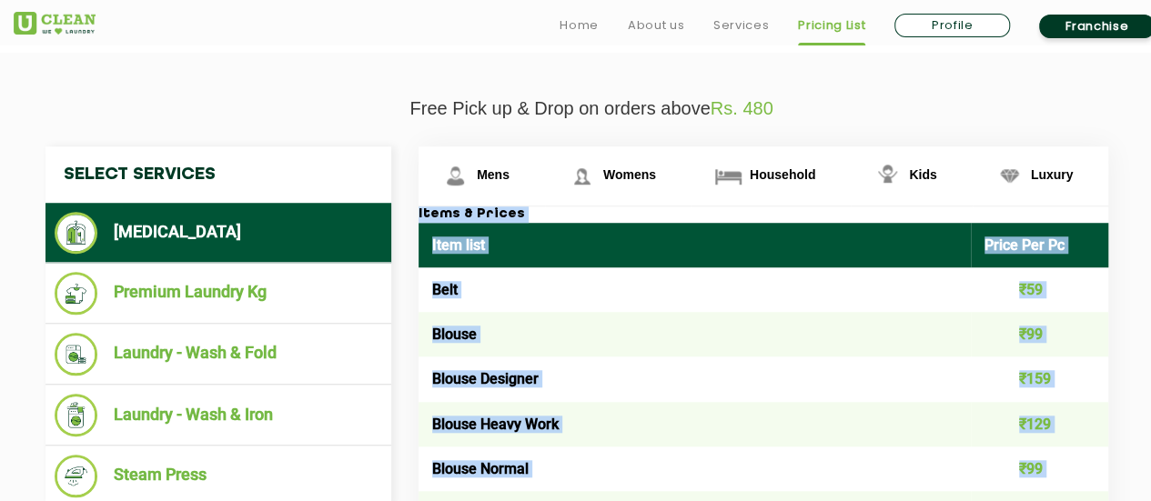
click at [625, 274] on td "Belt" at bounding box center [694, 289] width 552 height 45
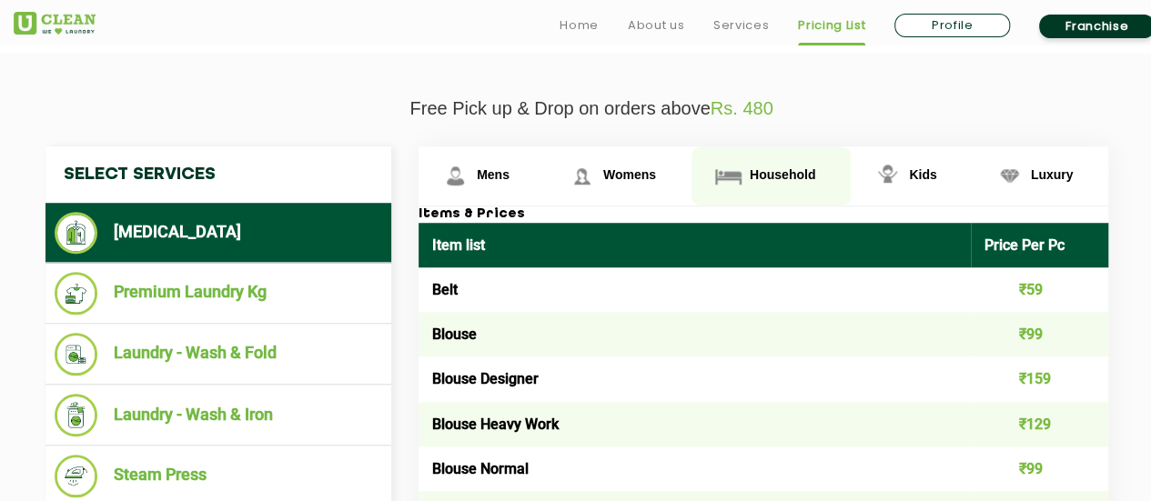
click at [776, 174] on span "Household" at bounding box center [781, 174] width 65 height 15
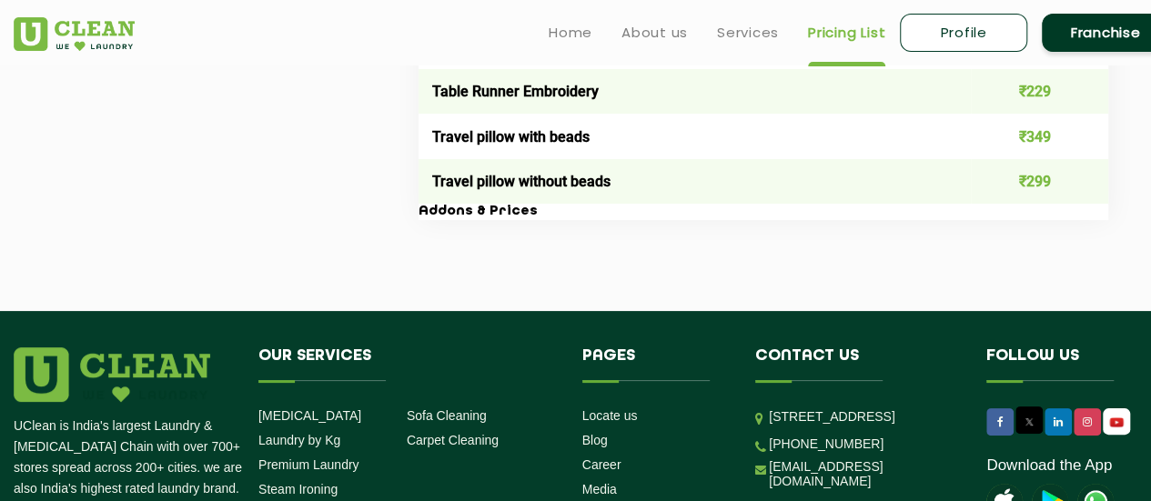
scroll to position [3310, 0]
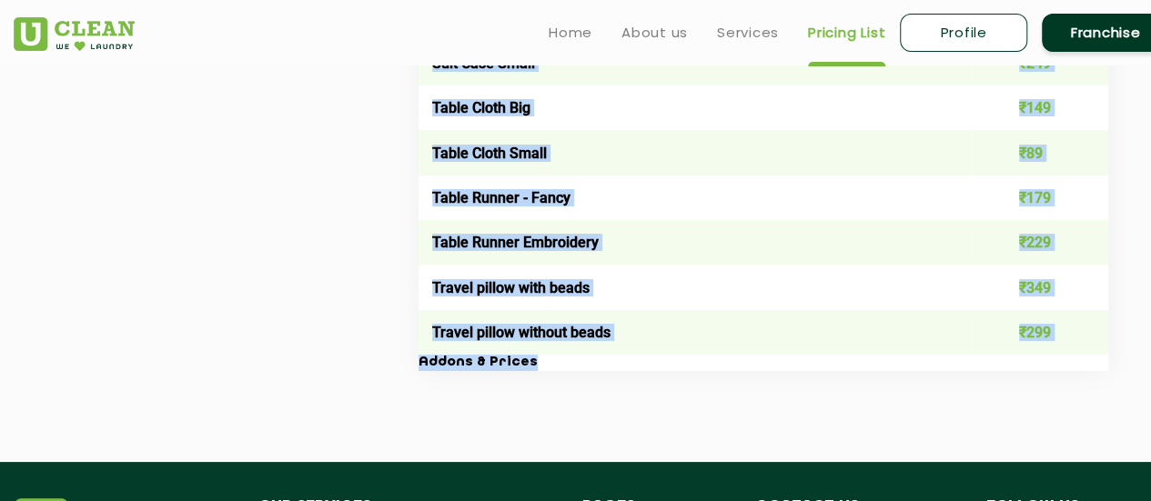
drag, startPoint x: 420, startPoint y: 208, endPoint x: 1037, endPoint y: 400, distance: 645.9
copy div "Items & Prices Item list Price Per Pc Bag ₹550 Bagpack Large ₹499 Bagpack Mediu…"
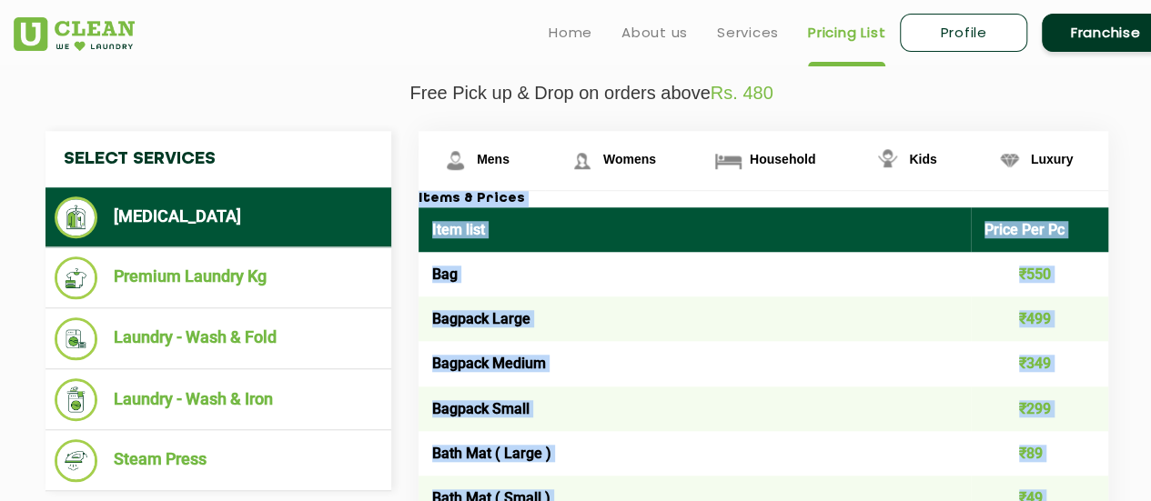
scroll to position [610, 0]
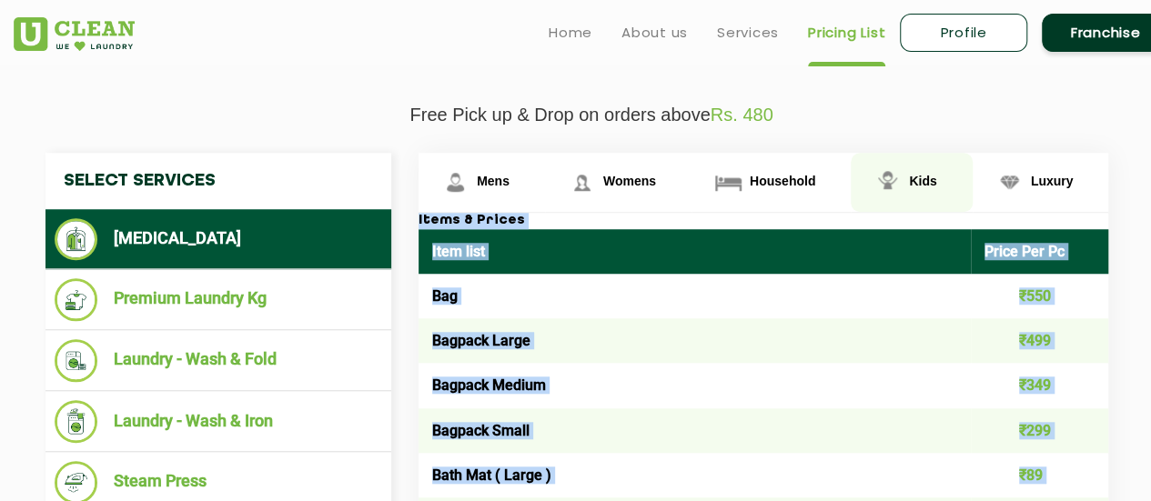
click at [917, 174] on span "Kids" at bounding box center [922, 181] width 27 height 15
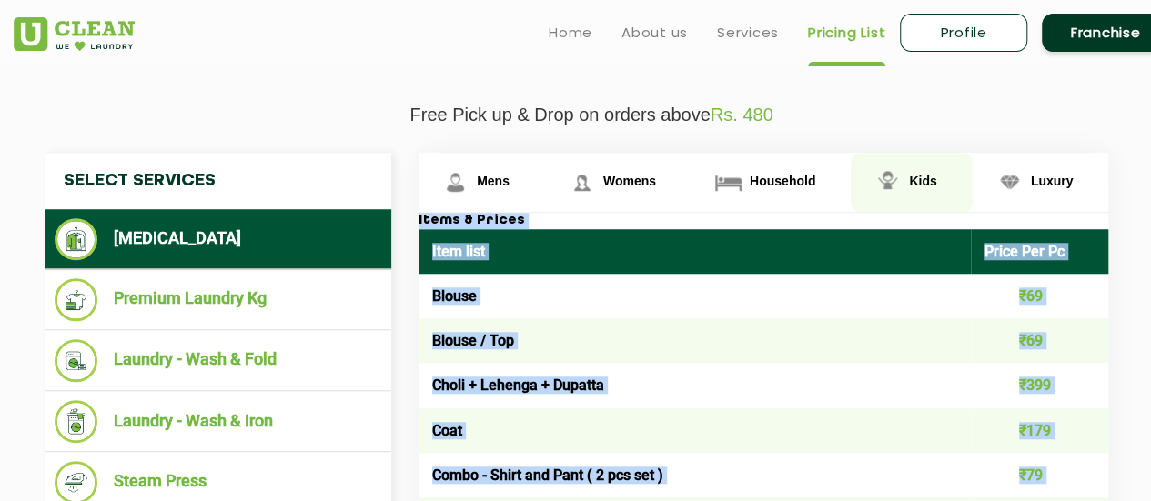
click at [926, 176] on span "Kids" at bounding box center [922, 181] width 27 height 15
click at [669, 215] on h3 "Items & Prices" at bounding box center [762, 221] width 689 height 16
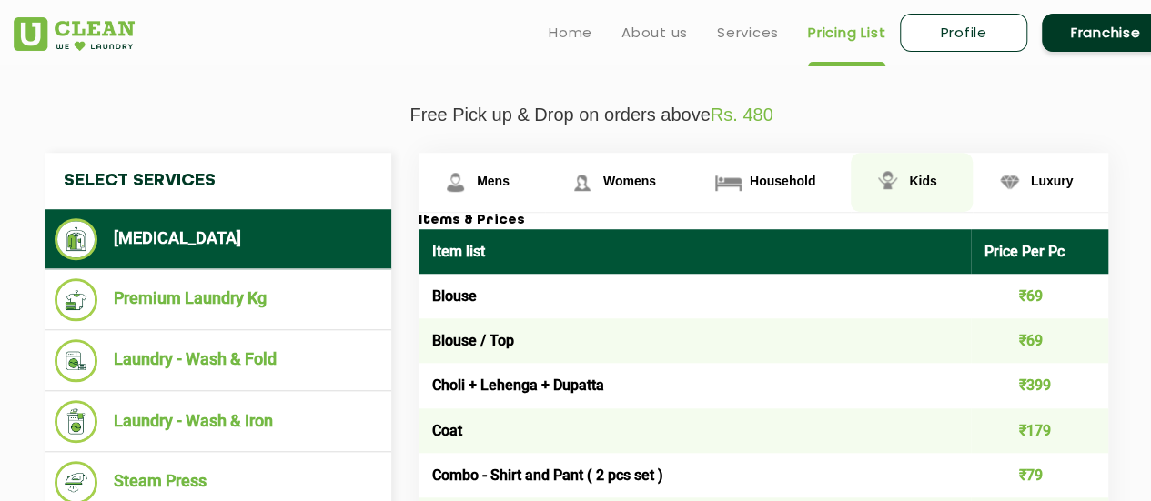
click at [919, 185] on span "Kids" at bounding box center [922, 181] width 27 height 15
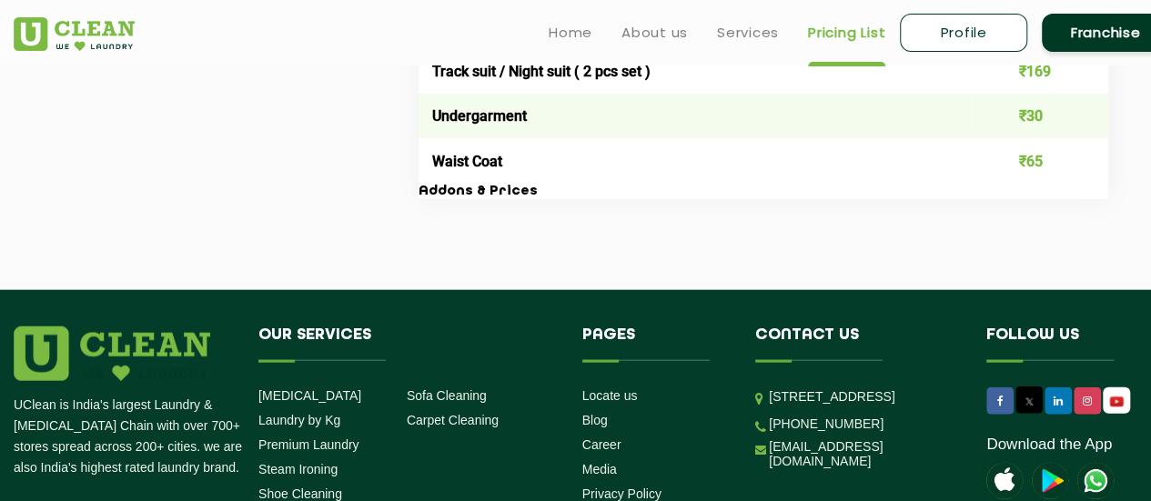
scroll to position [1911, 0]
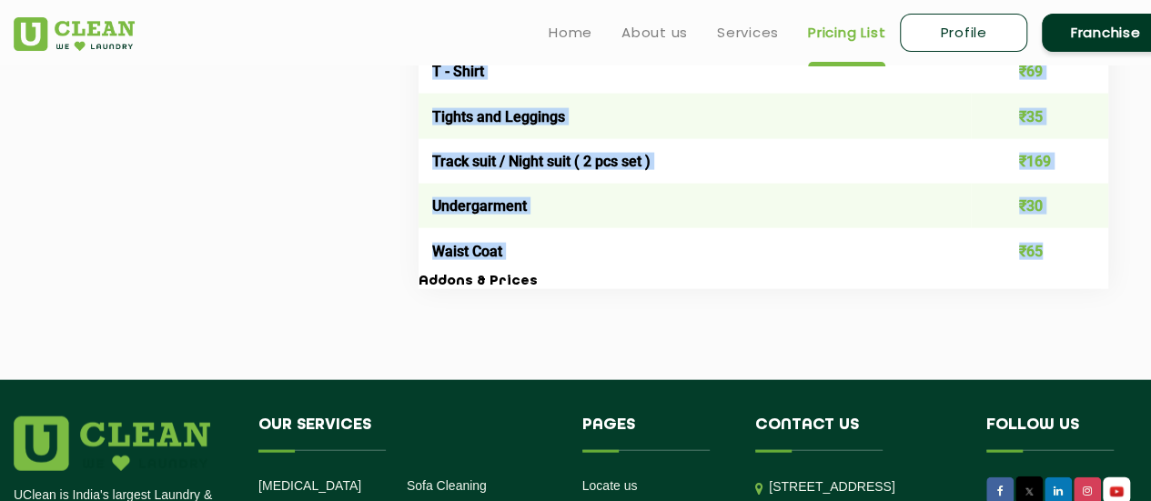
drag, startPoint x: 418, startPoint y: 221, endPoint x: 1068, endPoint y: 258, distance: 650.5
copy div "Items & Prices Item list Price Per Pc Blouse ₹69 Blouse / Top ₹69 Choli + Lehen…"
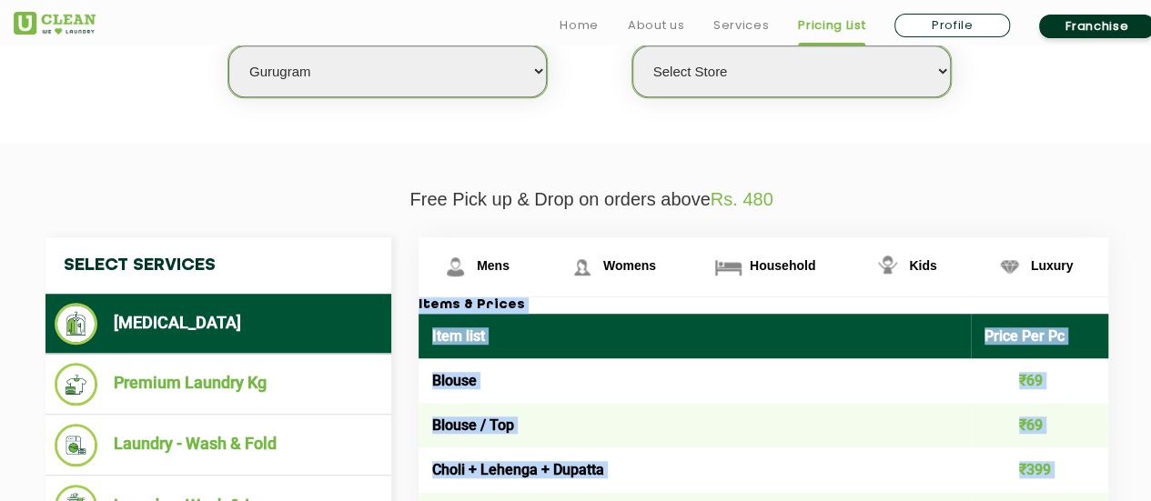
scroll to position [618, 0]
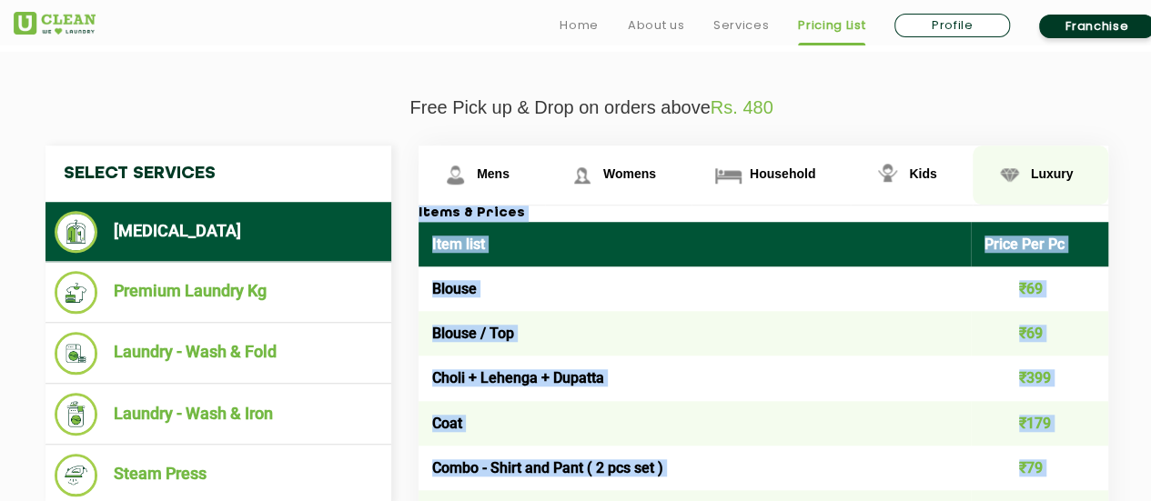
click at [1051, 169] on span "Luxury" at bounding box center [1052, 173] width 43 height 15
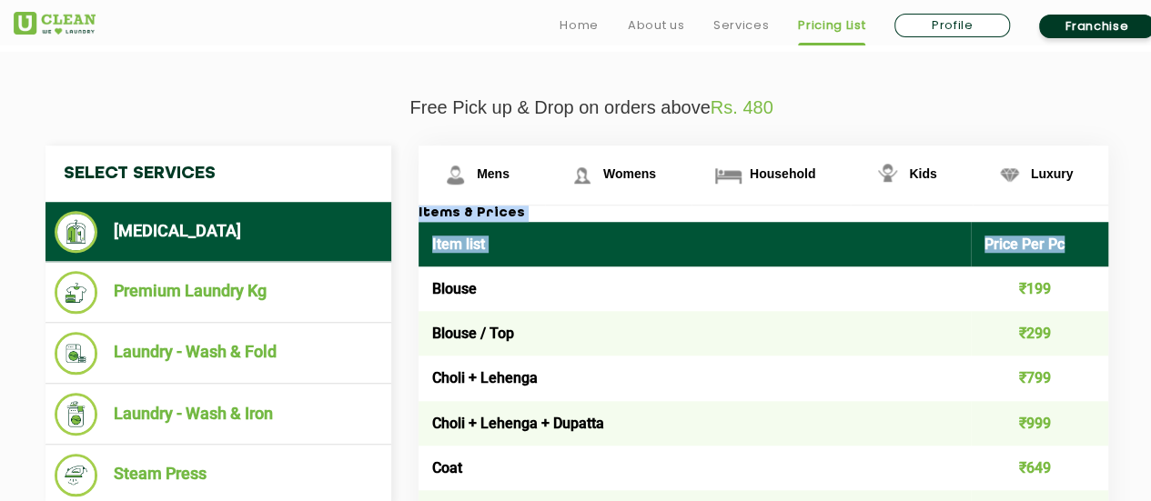
click at [552, 246] on th "Item list" at bounding box center [694, 244] width 552 height 45
drag, startPoint x: 421, startPoint y: 211, endPoint x: 530, endPoint y: 259, distance: 119.3
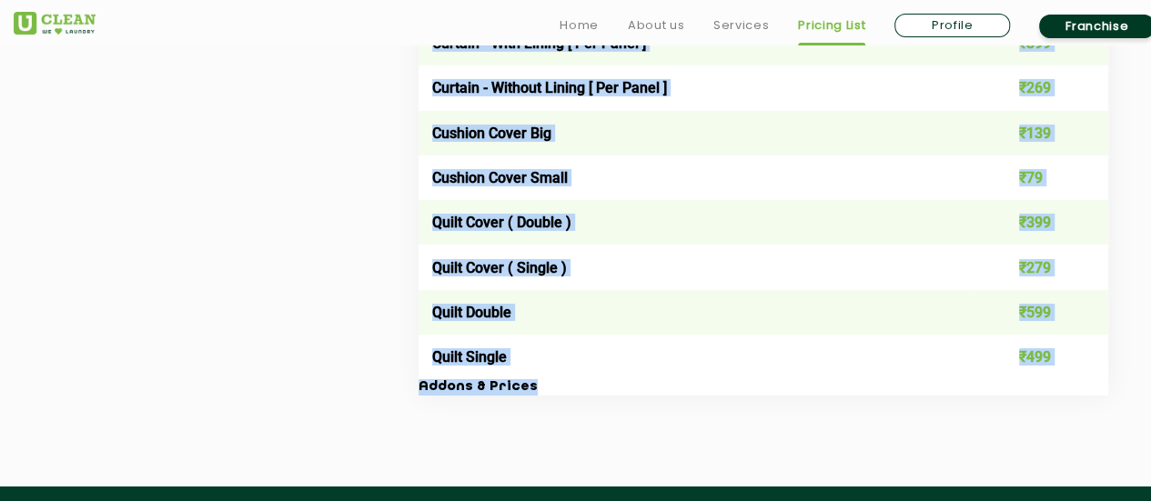
scroll to position [3134, 0]
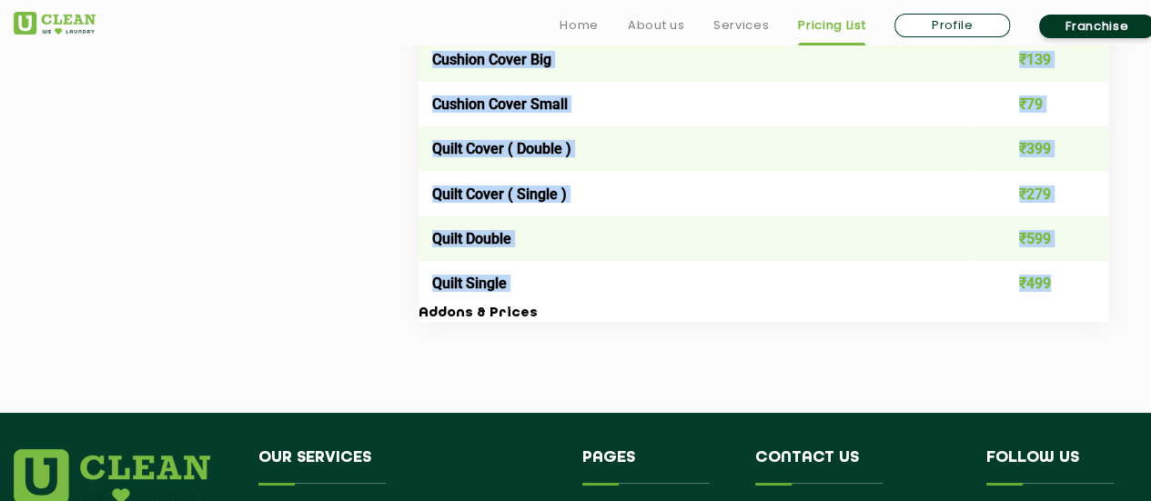
drag, startPoint x: 418, startPoint y: 208, endPoint x: 1061, endPoint y: 301, distance: 648.8
copy div "Items & Prices Item list Price Per Pc Blouse ₹199 Blouse / Top ₹299 Choli + Leh…"
click at [1096, 21] on link "Franchise" at bounding box center [1097, 27] width 116 height 24
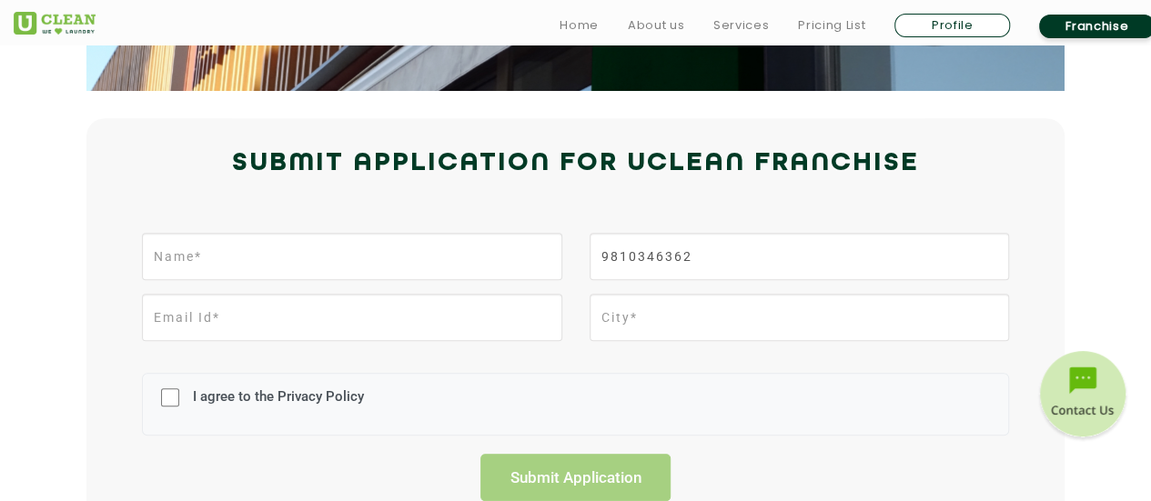
scroll to position [364, 0]
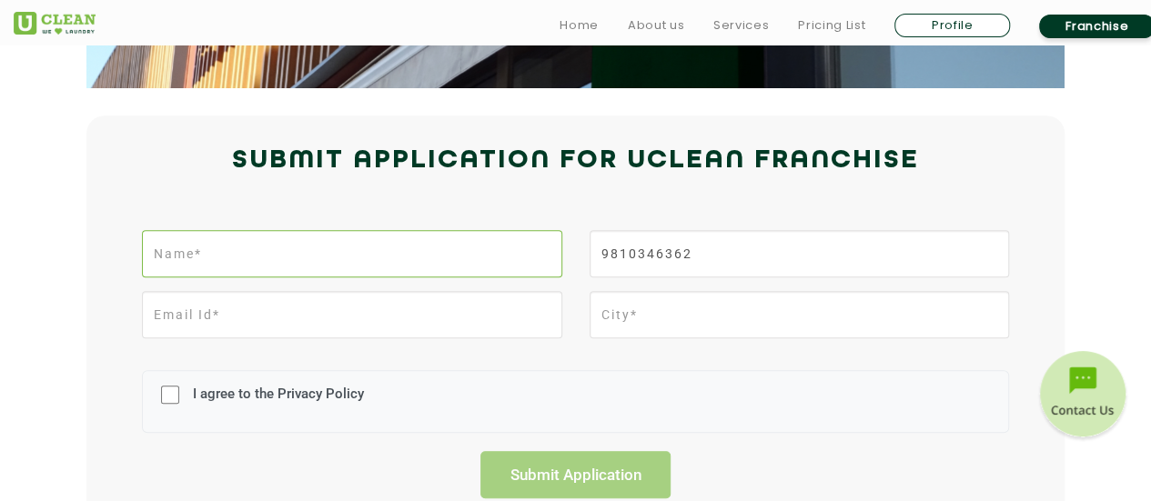
click at [415, 247] on input "text" at bounding box center [351, 253] width 419 height 47
type input "ABHISHEK ABBEY"
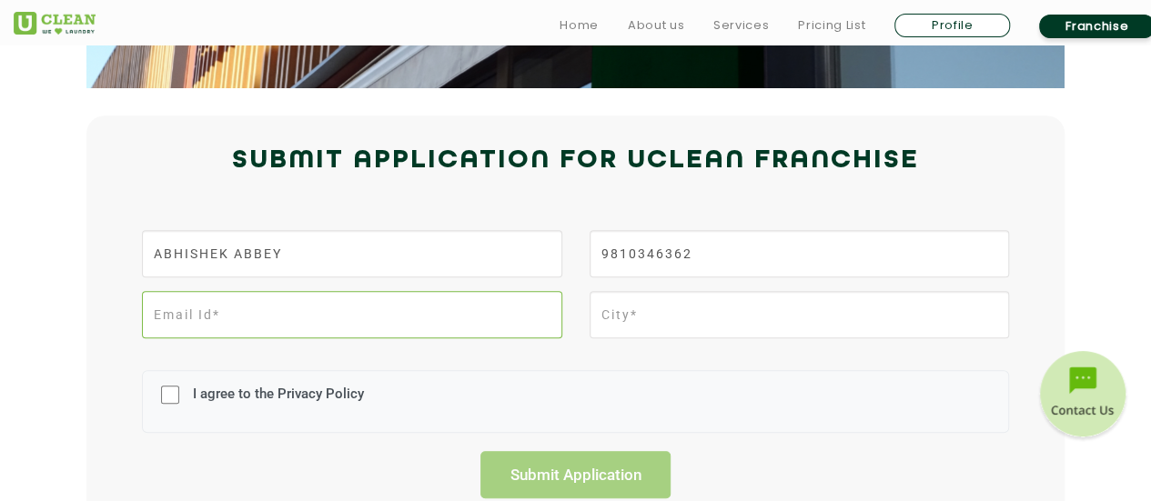
type input "abhishekabbey1503@gmail.com"
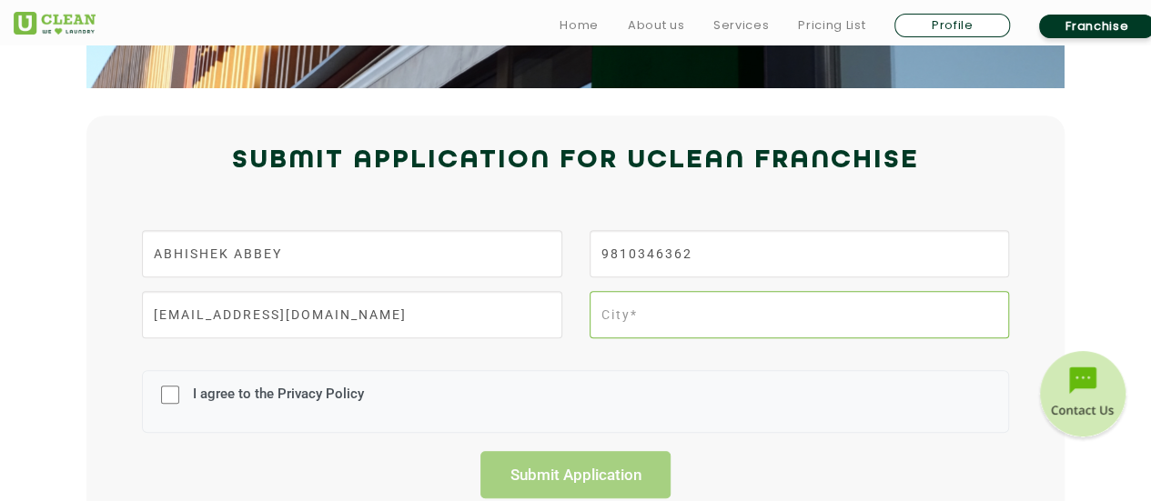
type input "Gurgaon"
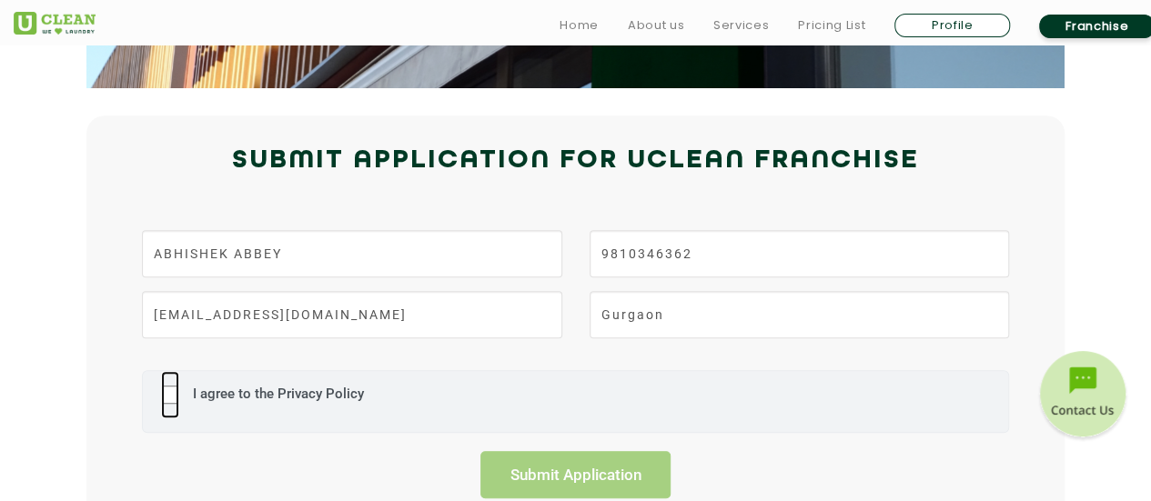
click at [167, 396] on input "I agree to the Privacy Policy" at bounding box center [170, 394] width 18 height 47
checkbox input "true"
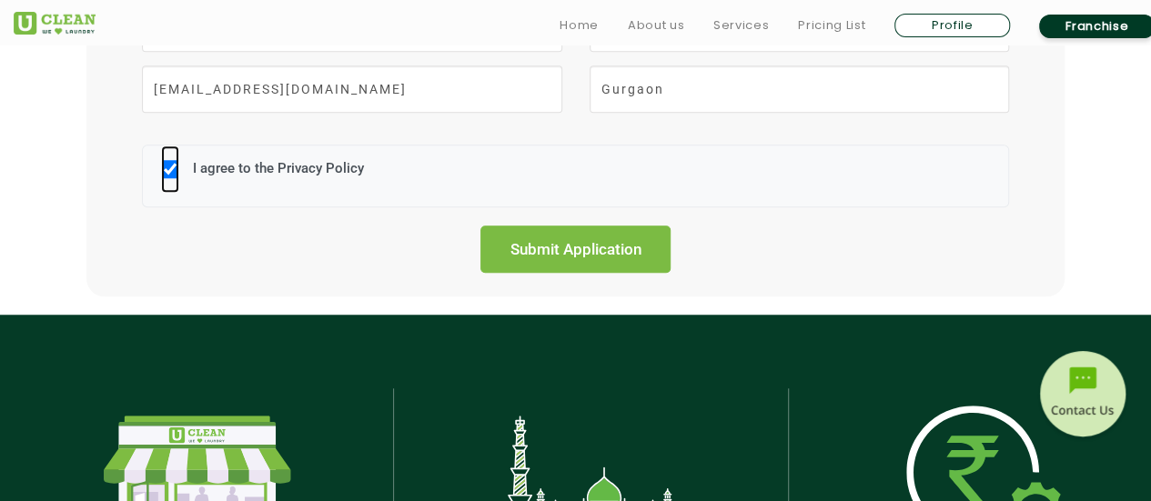
scroll to position [637, 0]
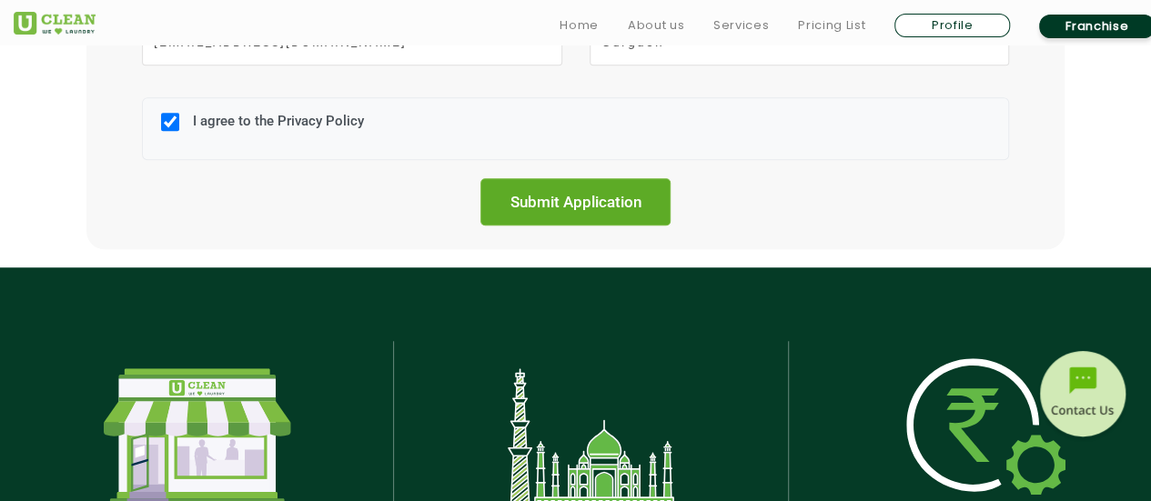
click at [569, 197] on input "Submit Application" at bounding box center [575, 201] width 191 height 47
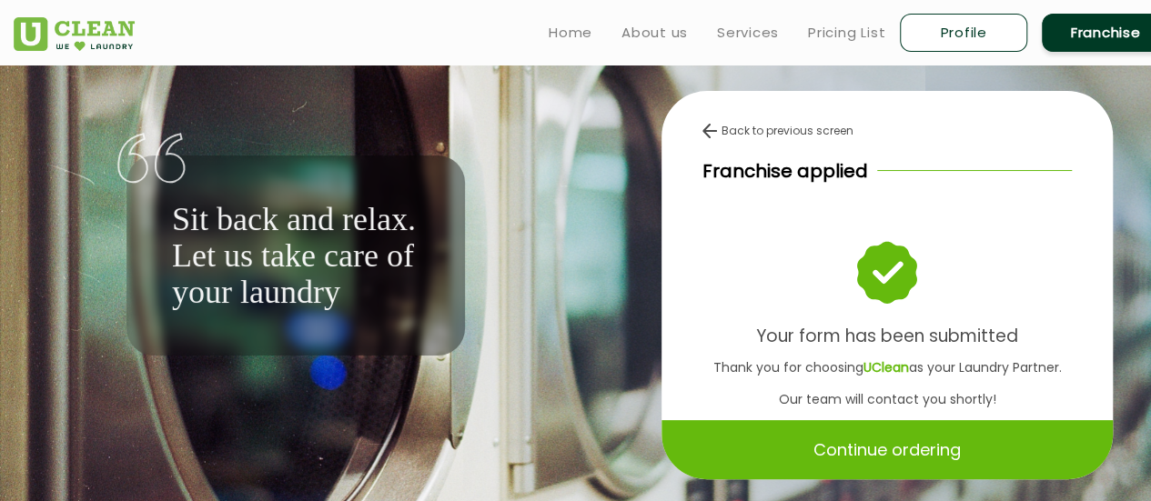
click at [794, 49] on ul "Home About us Services Pricing List Profile Franchise" at bounding box center [851, 32] width 635 height 43
click at [794, 126] on div "Back to previous screen" at bounding box center [886, 131] width 369 height 16
click at [906, 452] on p "Continue ordering" at bounding box center [886, 450] width 147 height 32
